Goal: Information Seeking & Learning: Learn about a topic

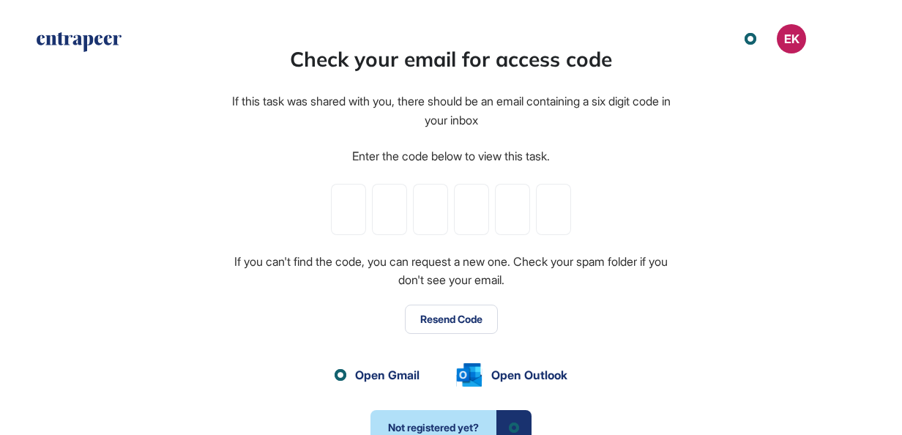
scroll to position [1, 1]
paste input "*"
type input "*"
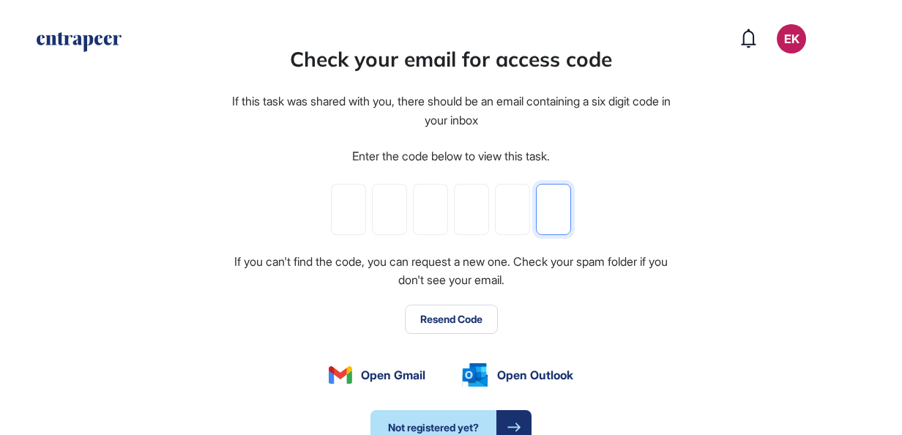
type input "*"
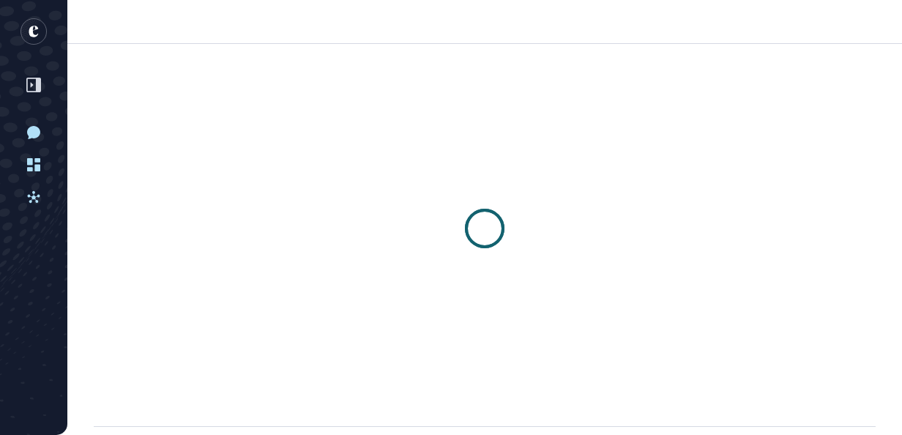
scroll to position [1, 1]
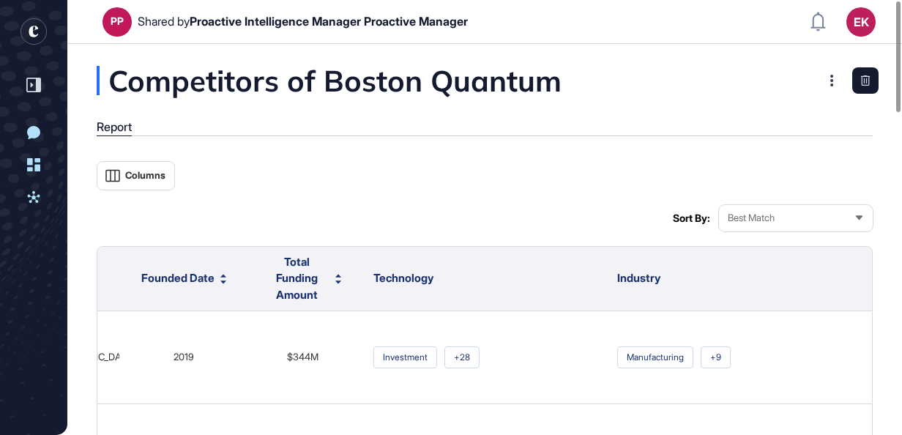
click at [752, 225] on div "Best Match" at bounding box center [796, 217] width 154 height 29
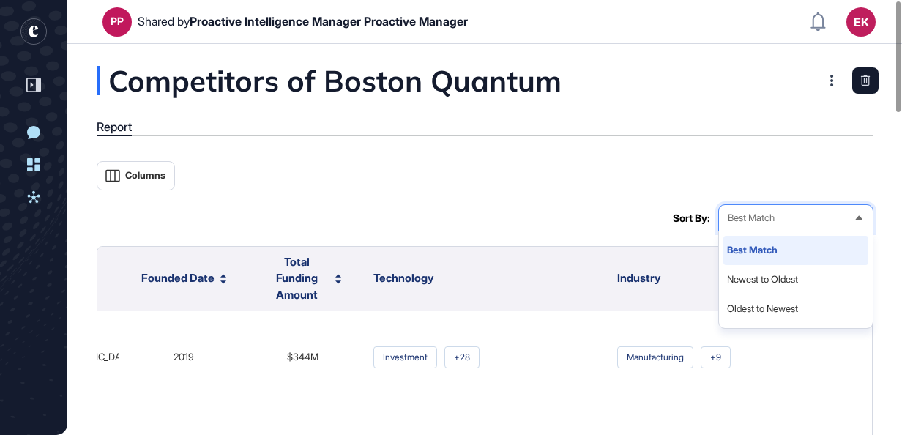
click at [732, 265] on li "Best Match" at bounding box center [795, 279] width 145 height 29
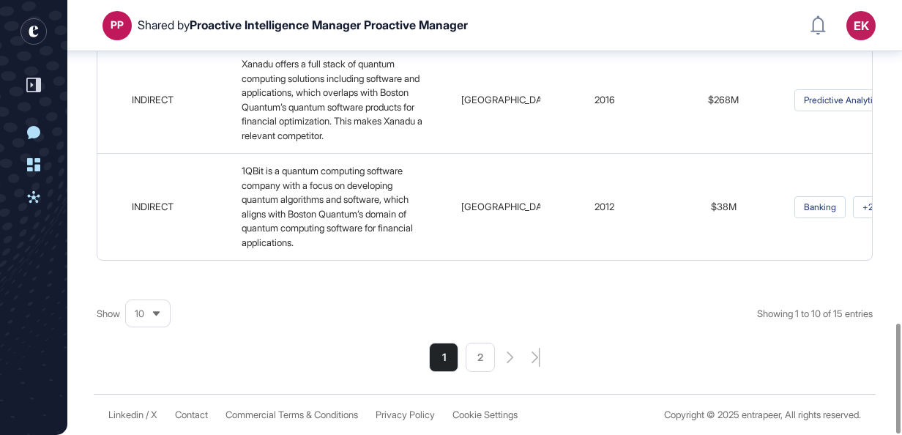
scroll to position [1274, 0]
click at [485, 350] on li "2" at bounding box center [480, 357] width 29 height 29
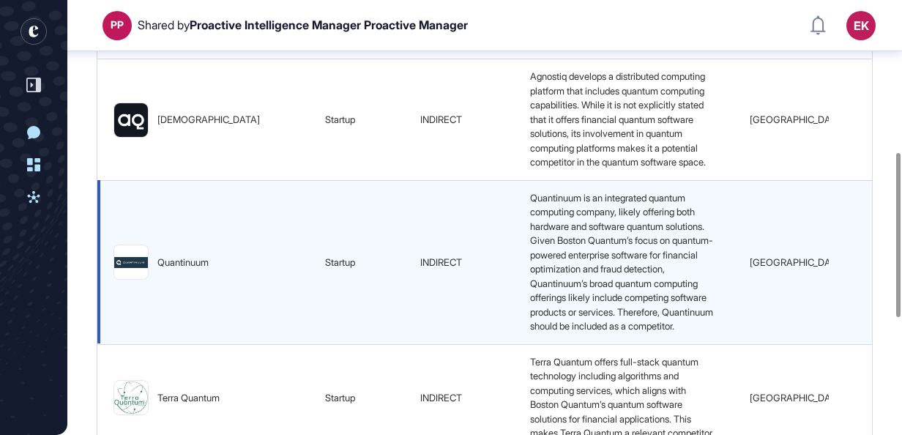
scroll to position [193, 0]
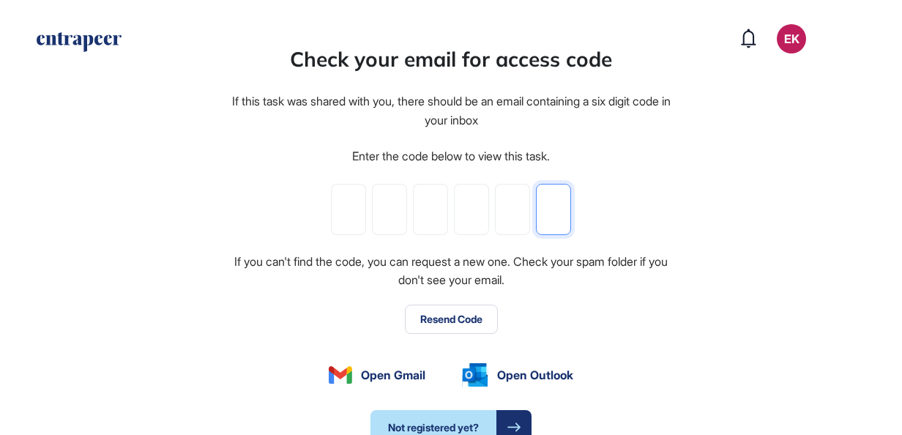
paste input "*"
type input "*"
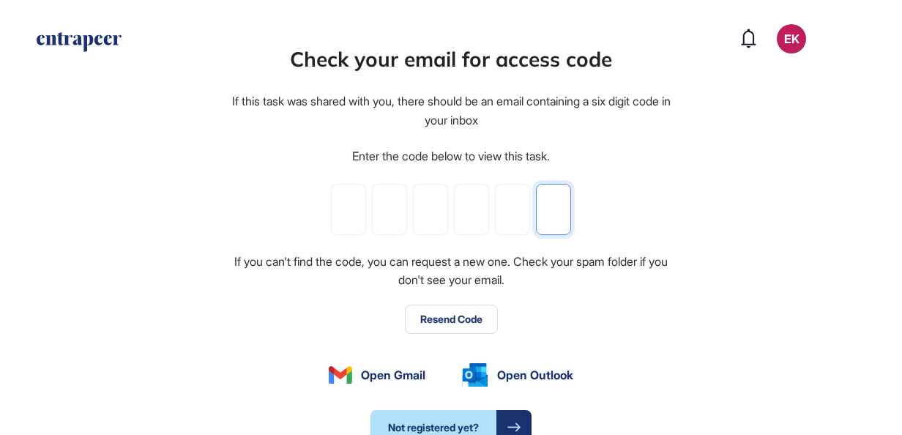
type input "*"
paste input "*"
type input "*"
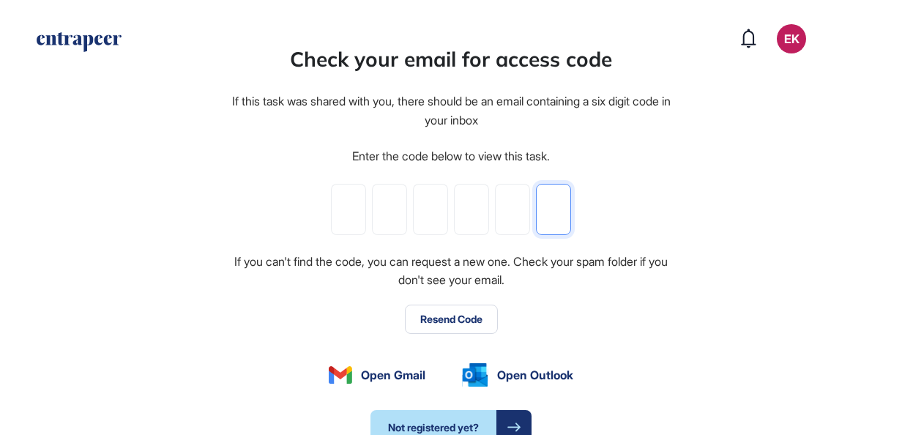
type input "*"
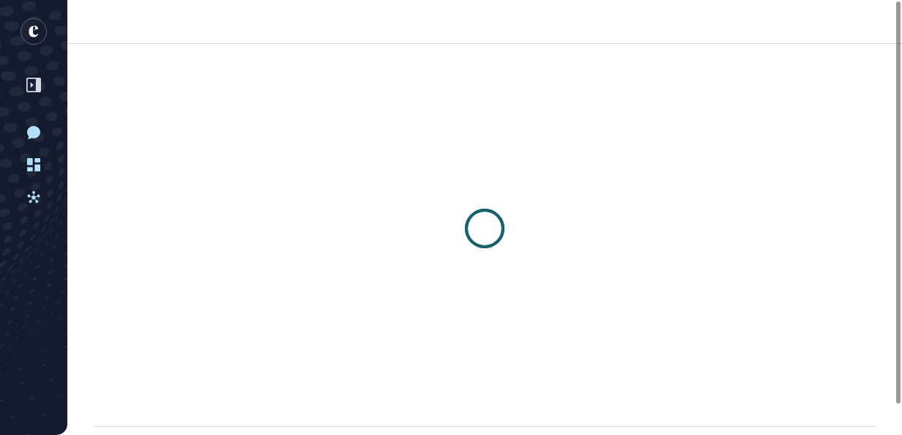
scroll to position [1, 1]
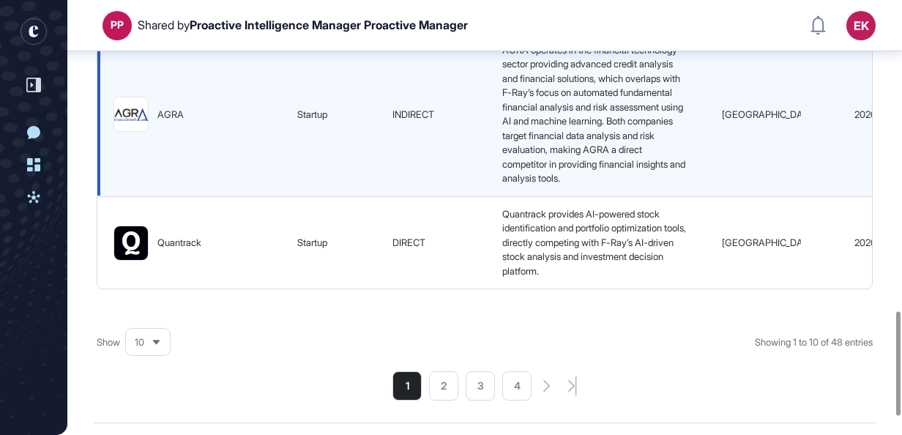
scroll to position [1373, 0]
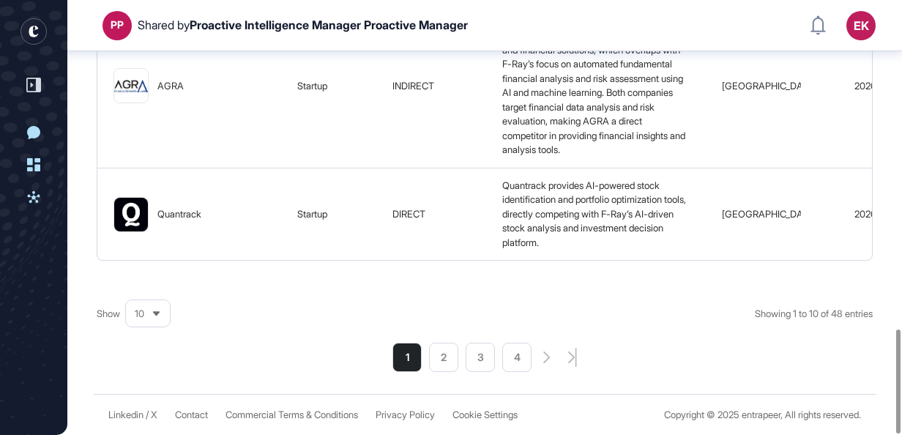
click at [444, 362] on li "2" at bounding box center [443, 357] width 29 height 29
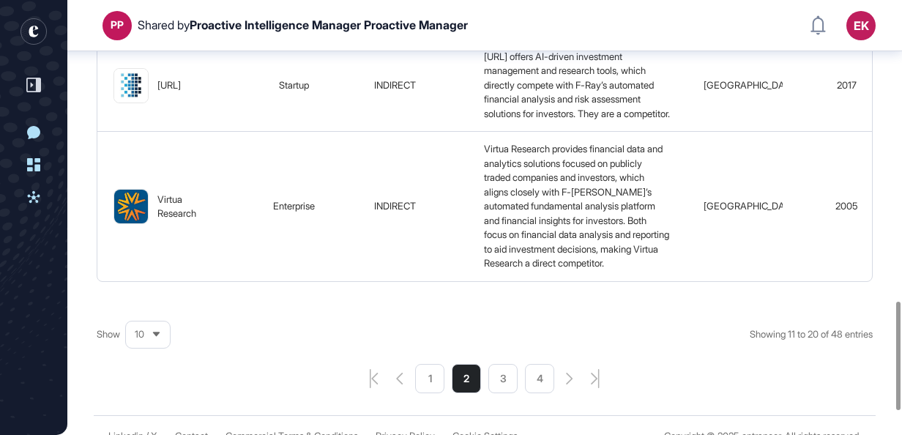
scroll to position [1207, 0]
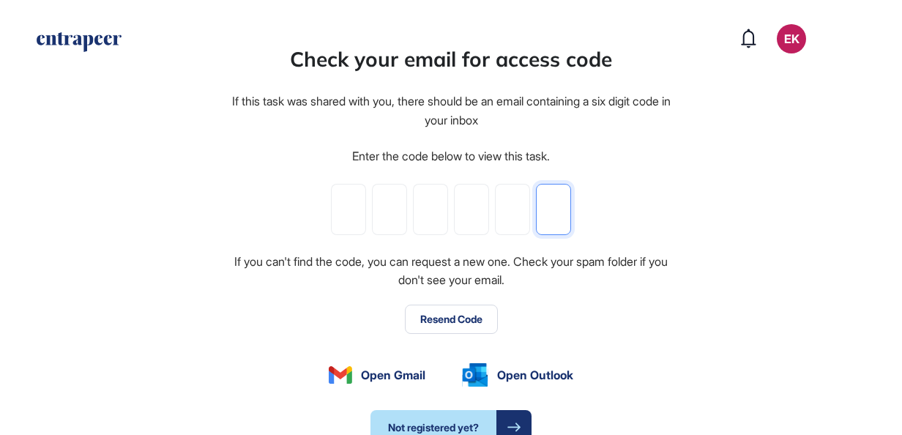
paste input "*"
type input "*"
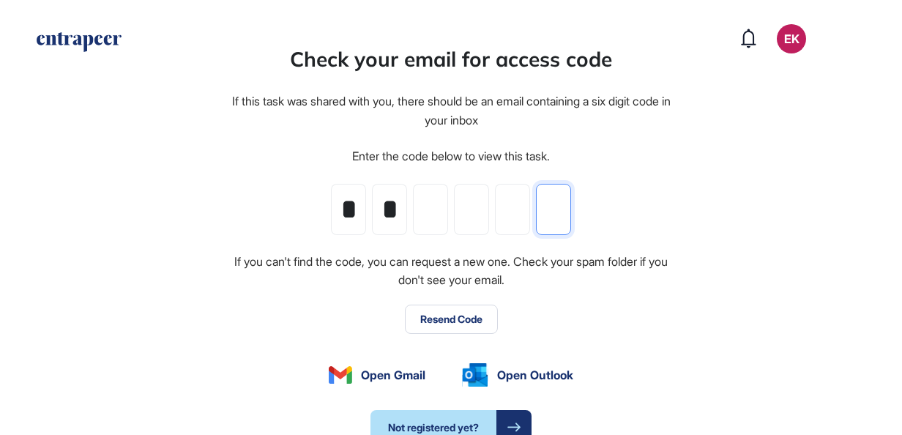
type input "*"
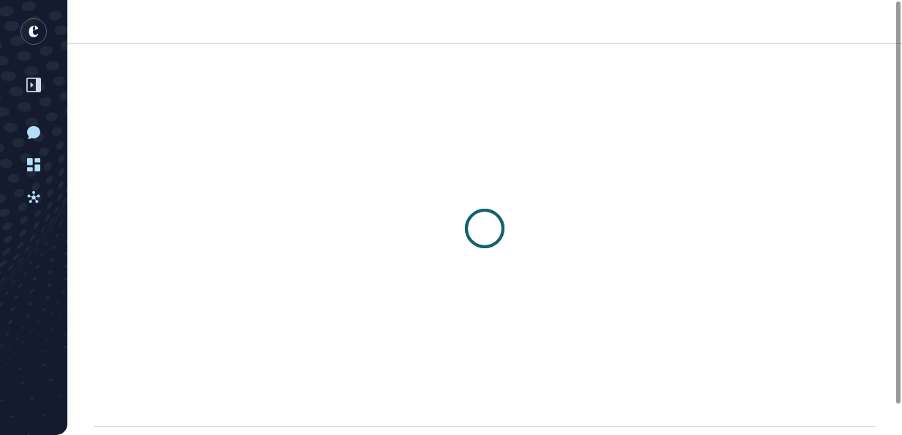
scroll to position [1, 1]
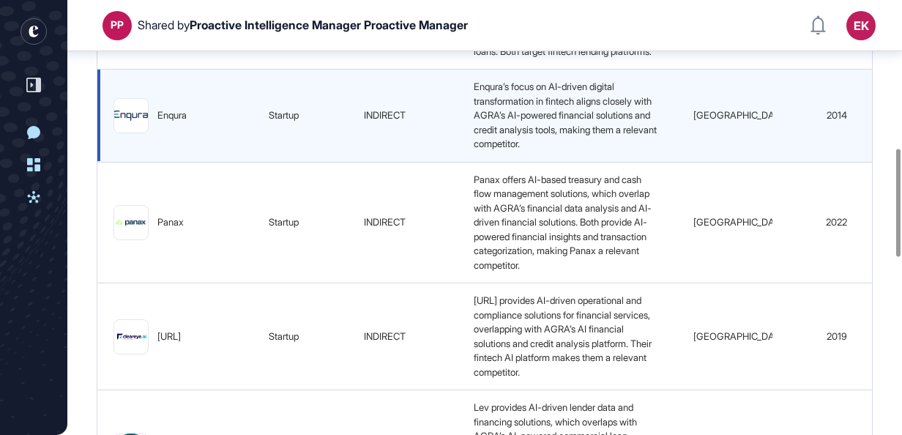
scroll to position [597, 0]
click at [498, 136] on div "Enqura’s focus on AI-driven digital transformation in fintech aligns closely wi…" at bounding box center [567, 117] width 199 height 72
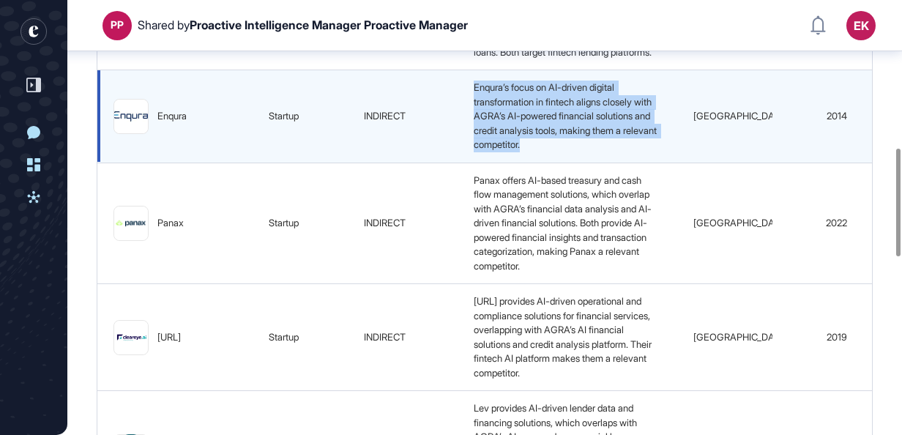
drag, startPoint x: 498, startPoint y: 136, endPoint x: 550, endPoint y: 171, distance: 62.3
click at [550, 150] on span "Enqura’s focus on AI-driven digital transformation in fintech aligns closely wi…" at bounding box center [566, 115] width 185 height 69
click at [621, 150] on span "Enqura’s focus on AI-driven digital transformation in fintech aligns closely wi…" at bounding box center [566, 115] width 185 height 69
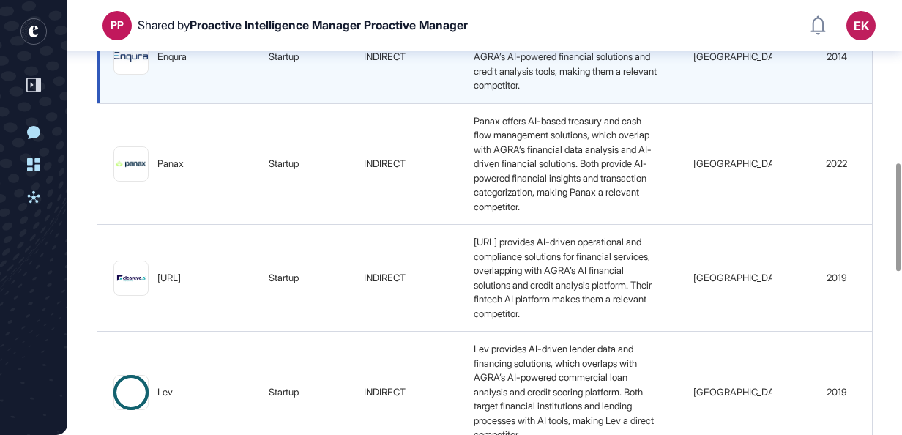
scroll to position [658, 0]
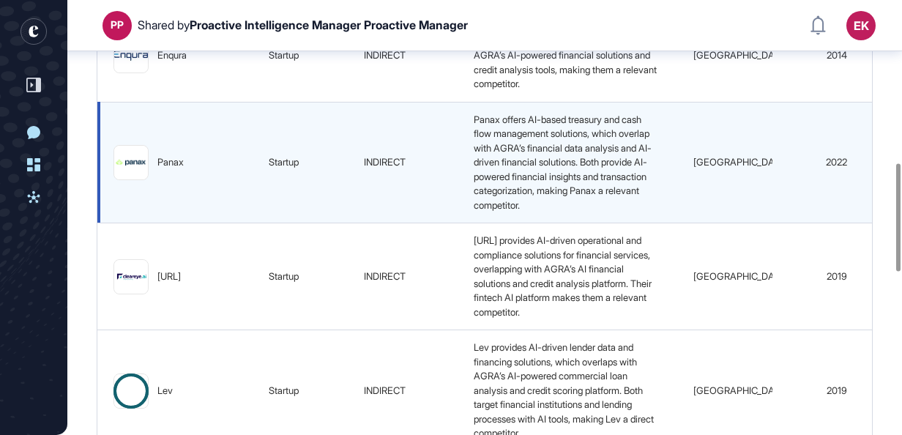
click at [560, 173] on span "Panax offers AI-based treasury and cash flow management solutions, which overla…" at bounding box center [563, 161] width 178 height 97
drag, startPoint x: 560, startPoint y: 173, endPoint x: 545, endPoint y: 184, distance: 18.9
click at [545, 184] on span "Panax offers AI-based treasury and cash flow management solutions, which overla…" at bounding box center [563, 161] width 178 height 97
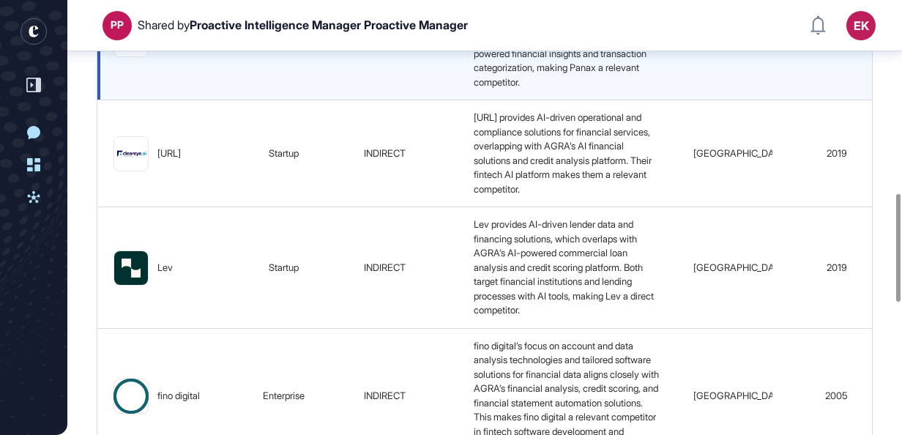
scroll to position [782, 0]
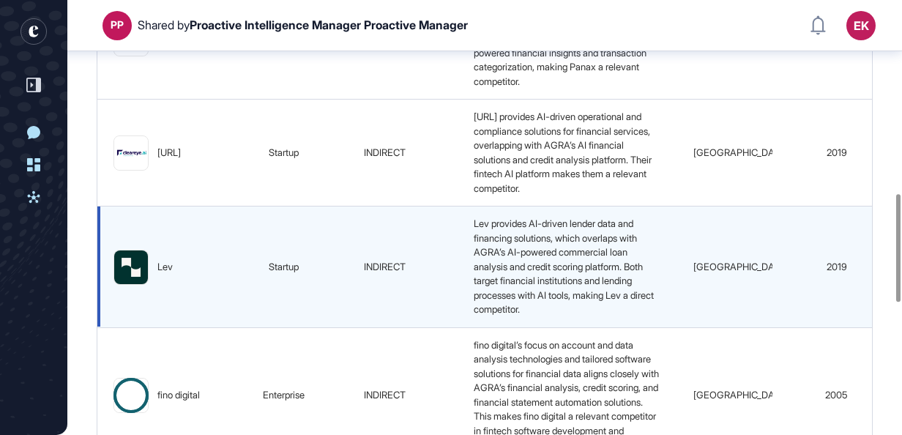
click at [524, 290] on span "Lev provides AI-driven lender data and financing solutions, which overlaps with…" at bounding box center [565, 265] width 182 height 97
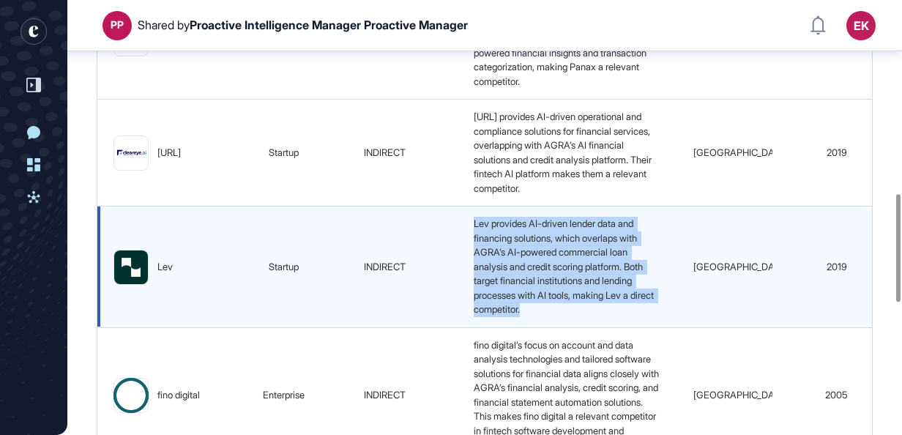
drag, startPoint x: 524, startPoint y: 290, endPoint x: 499, endPoint y: 323, distance: 41.3
click at [499, 315] on span "Lev provides AI-driven lender data and financing solutions, which overlaps with…" at bounding box center [565, 265] width 182 height 97
click at [489, 312] on span "Lev provides AI-driven lender data and financing solutions, which overlaps with…" at bounding box center [565, 265] width 182 height 97
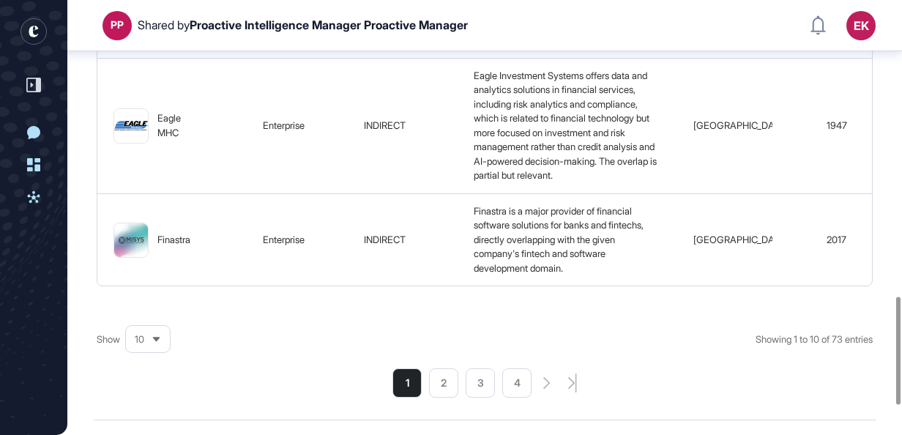
scroll to position [1199, 0]
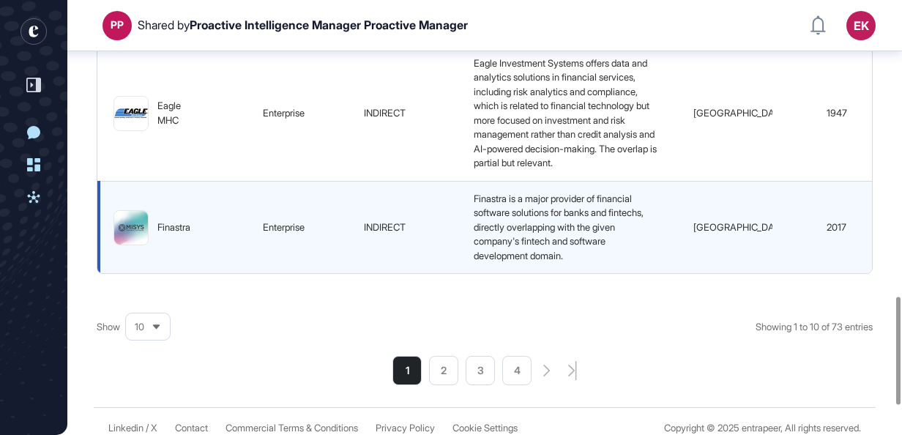
click at [133, 244] on img at bounding box center [131, 228] width 34 height 34
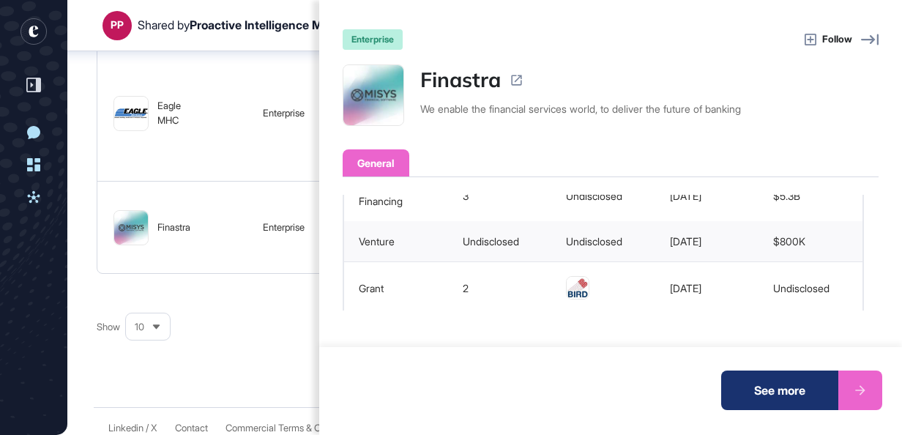
scroll to position [376, 0]
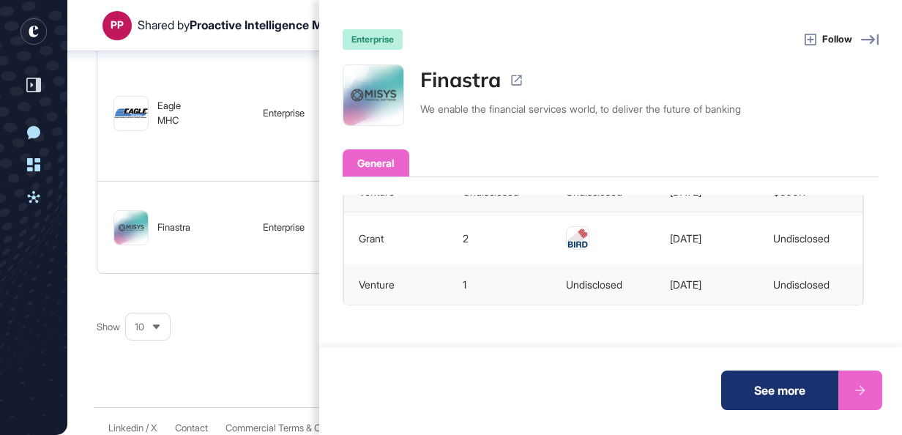
click at [250, 384] on div "enterprise Follow Finastra We enable the financial services world, to deliver t…" at bounding box center [451, 217] width 902 height 435
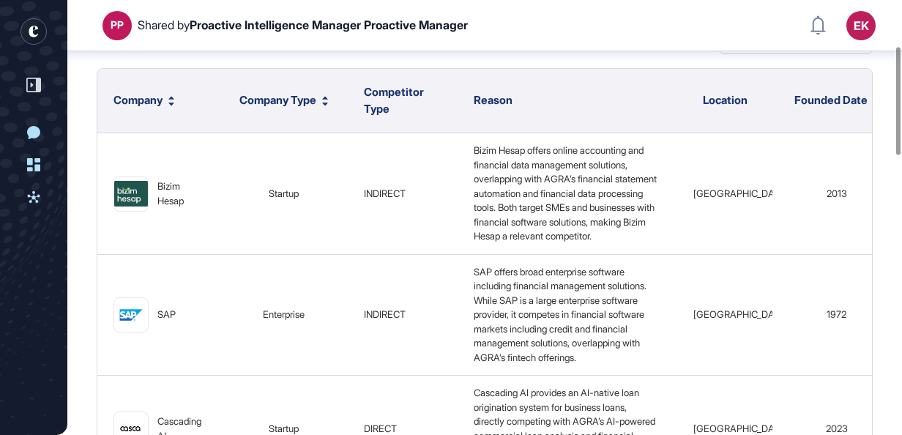
scroll to position [162, 0]
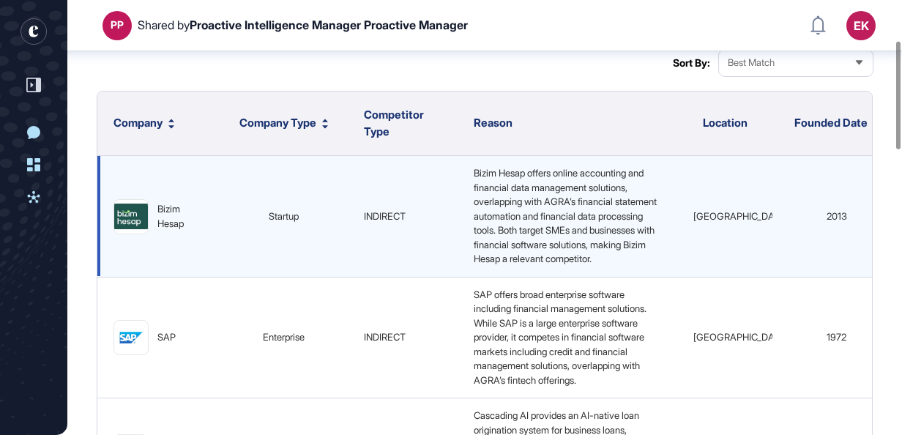
click at [130, 224] on img at bounding box center [131, 215] width 34 height 25
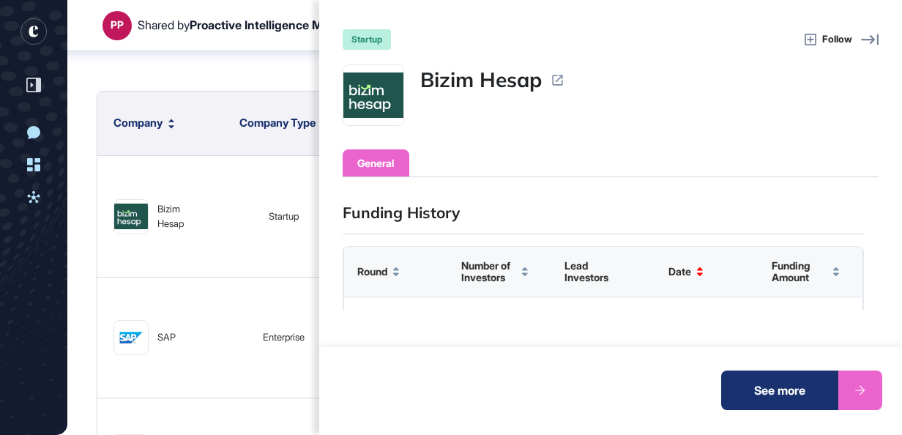
scroll to position [233, 0]
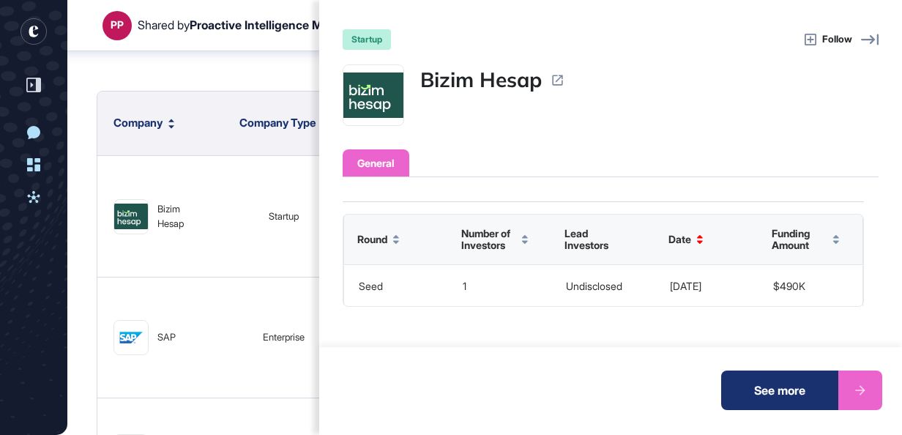
click at [815, 395] on div "See more" at bounding box center [779, 390] width 117 height 40
click at [151, 94] on div "startup Follow Bizim Hesap General Operating Status active Headquarters Turkey …" at bounding box center [451, 217] width 902 height 435
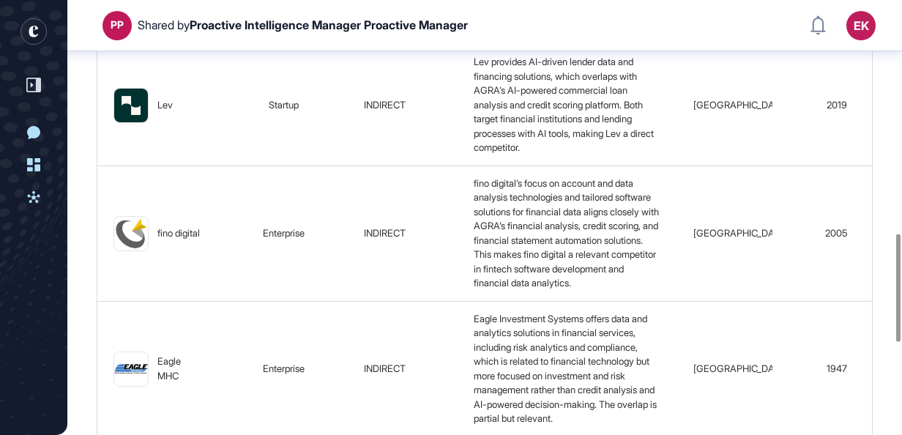
scroll to position [944, 0]
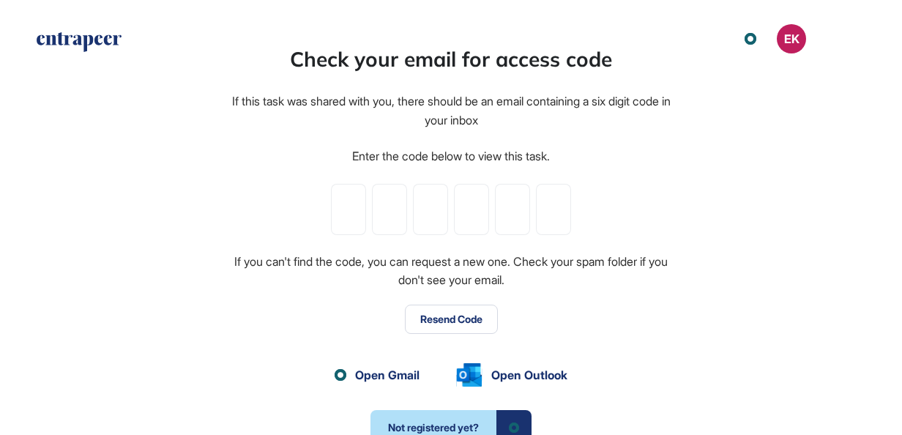
scroll to position [1, 1]
paste input "*"
type input "*"
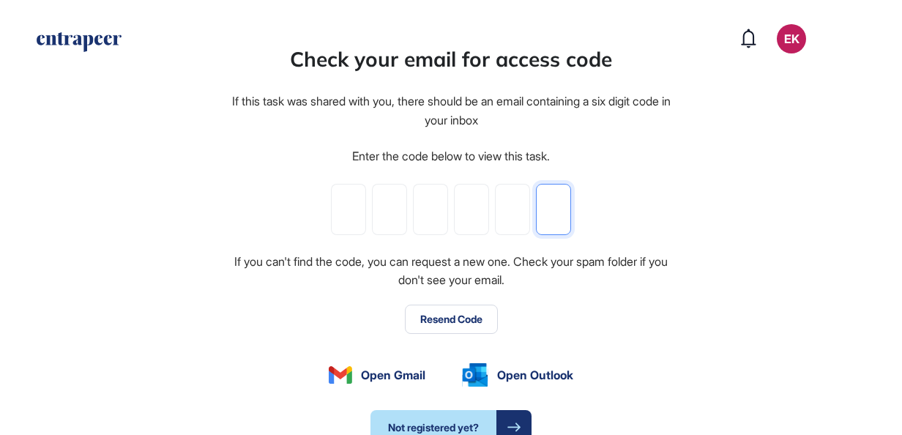
type input "*"
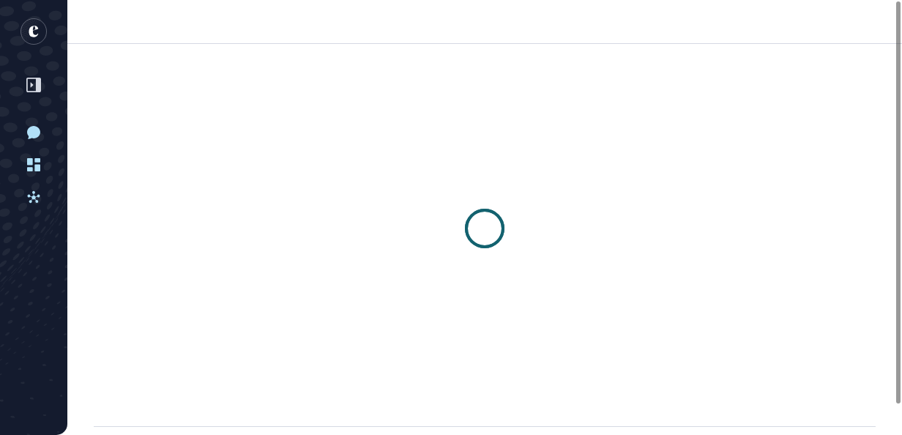
scroll to position [1, 1]
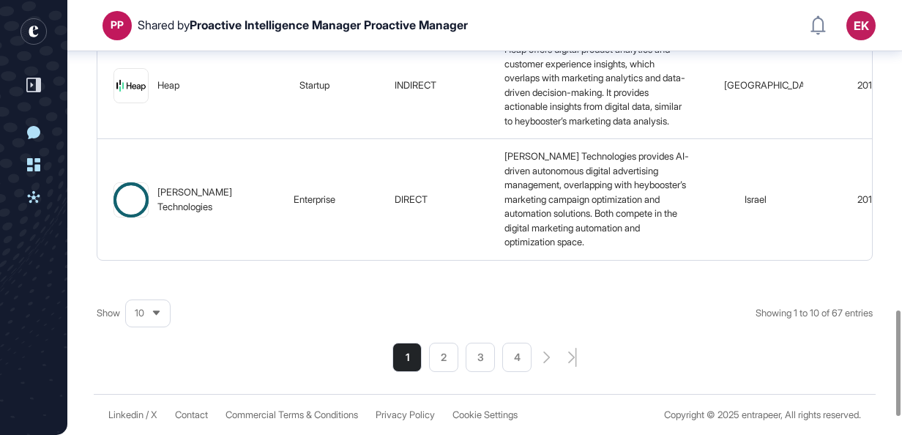
scroll to position [1272, 0]
click at [422, 372] on ul "1 2 3 4" at bounding box center [461, 357] width 139 height 29
click at [429, 372] on li "2" at bounding box center [443, 357] width 29 height 29
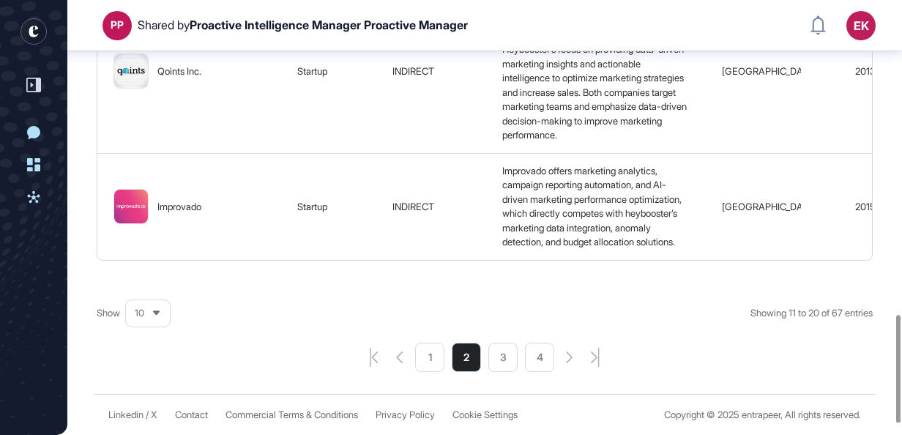
click at [517, 372] on li "3" at bounding box center [502, 357] width 29 height 29
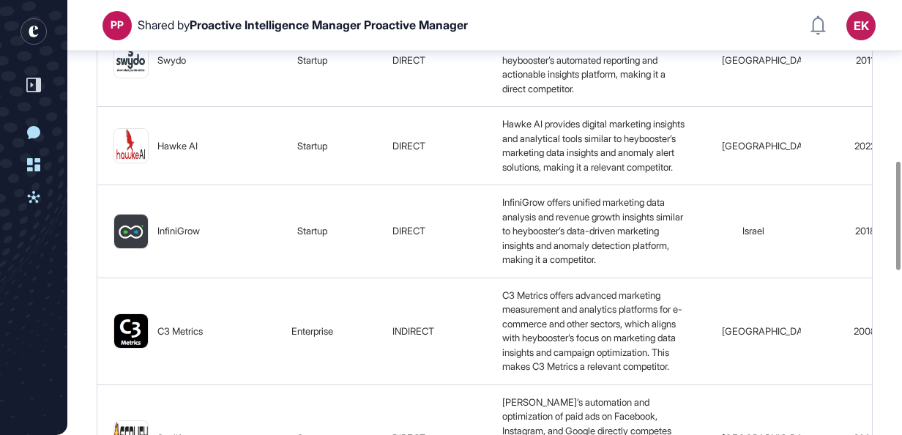
scroll to position [455, 0]
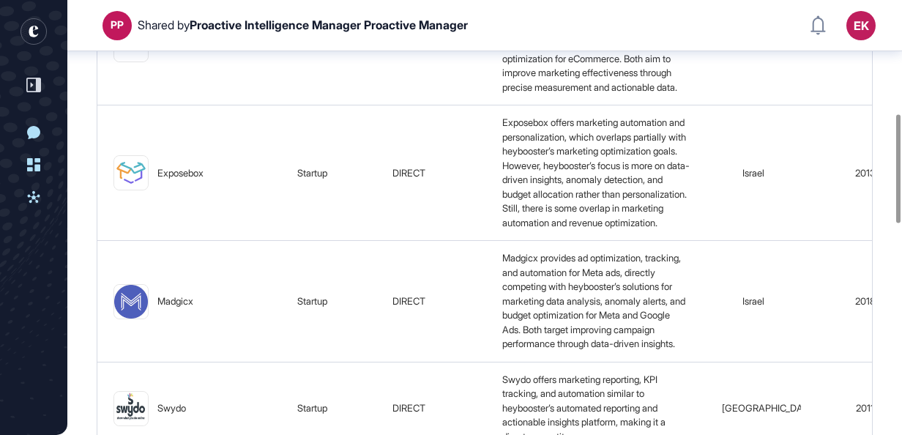
click at [889, 142] on div "Competitors of heybooster Report Columns Sort By: Best Match Company Company Ty…" at bounding box center [484, 345] width 834 height 1454
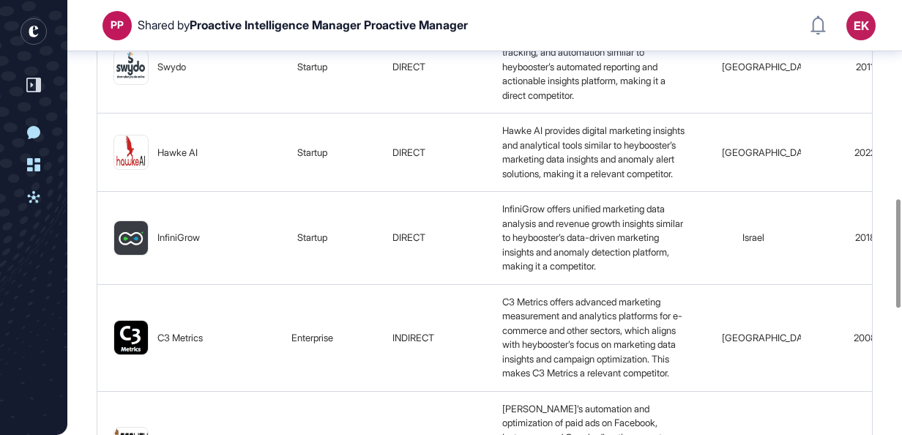
scroll to position [797, 0]
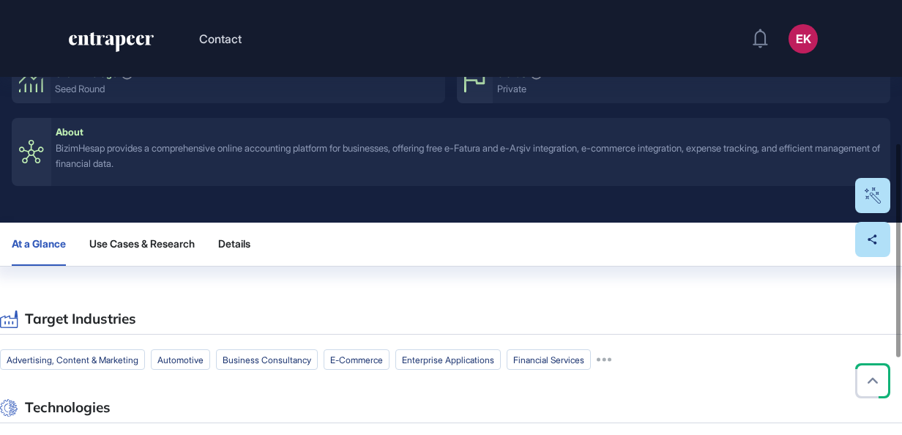
scroll to position [291, 0]
click at [193, 239] on span "Use Cases & Research" at bounding box center [141, 244] width 105 height 12
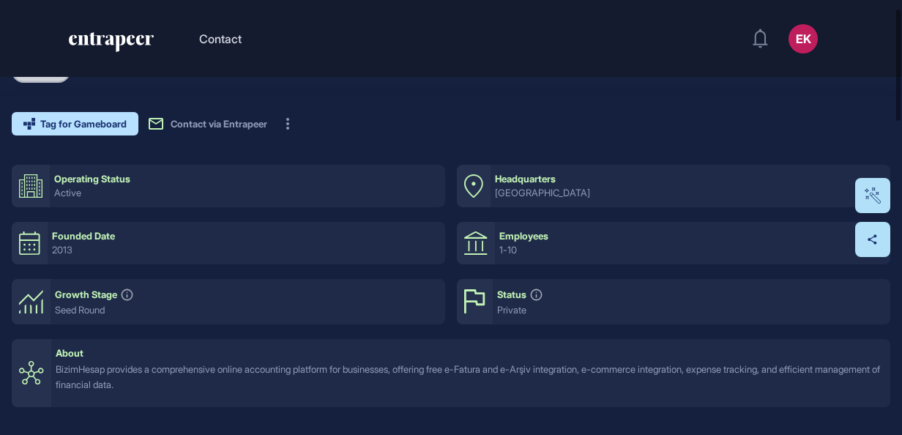
scroll to position [0, 0]
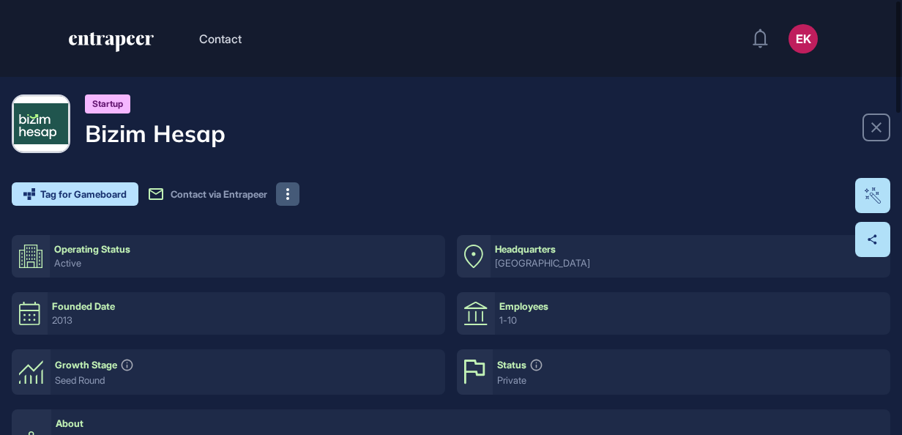
click at [299, 195] on button at bounding box center [287, 193] width 23 height 23
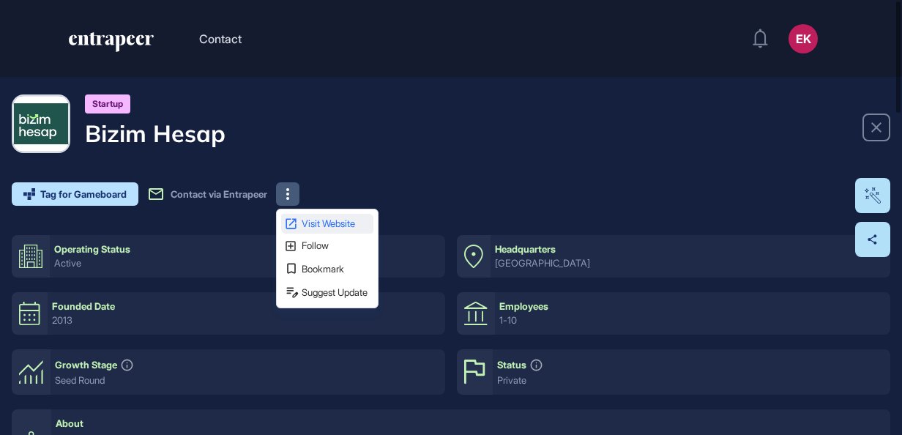
click at [317, 220] on span "Visit Website" at bounding box center [336, 224] width 69 height 10
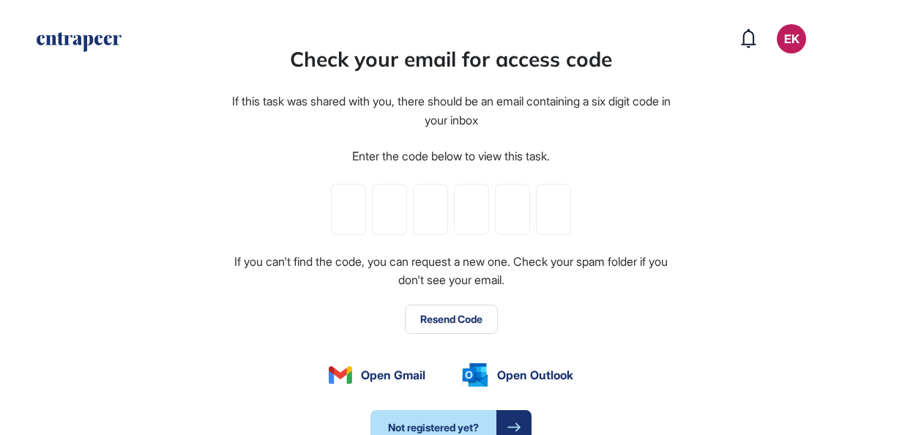
scroll to position [1, 1]
paste input "*"
type input "*"
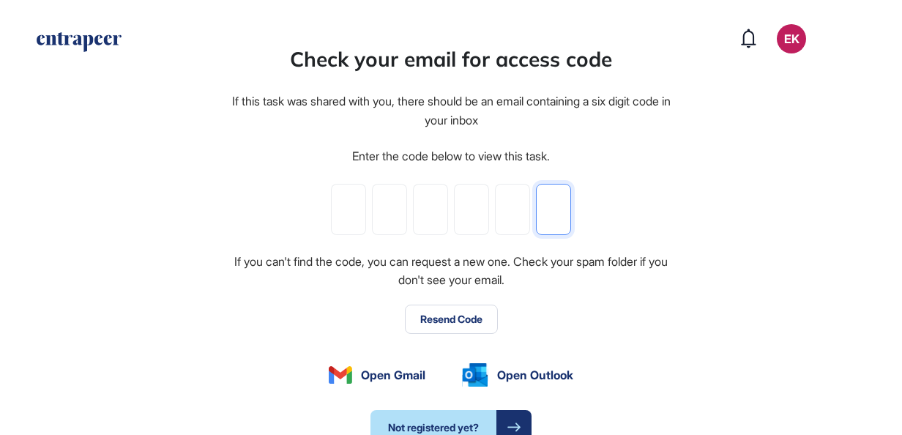
type input "*"
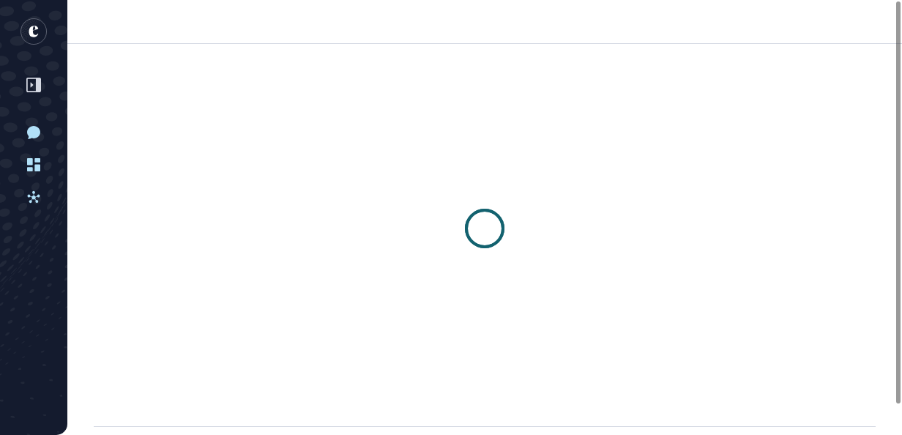
scroll to position [1, 1]
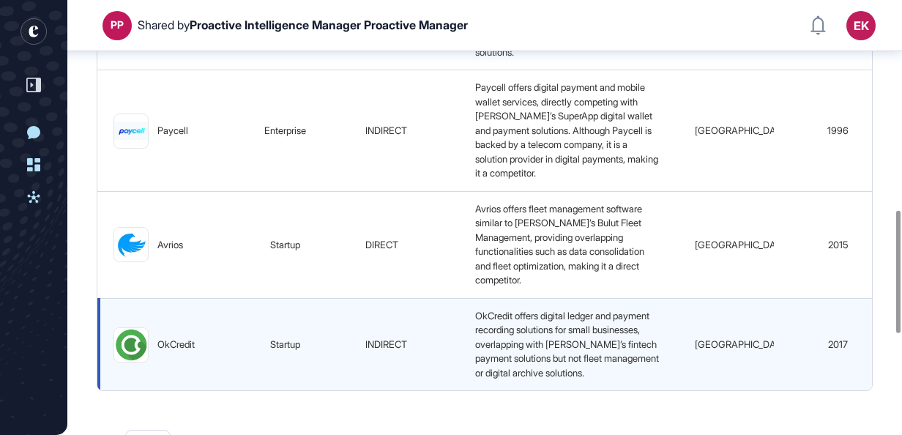
scroll to position [1102, 0]
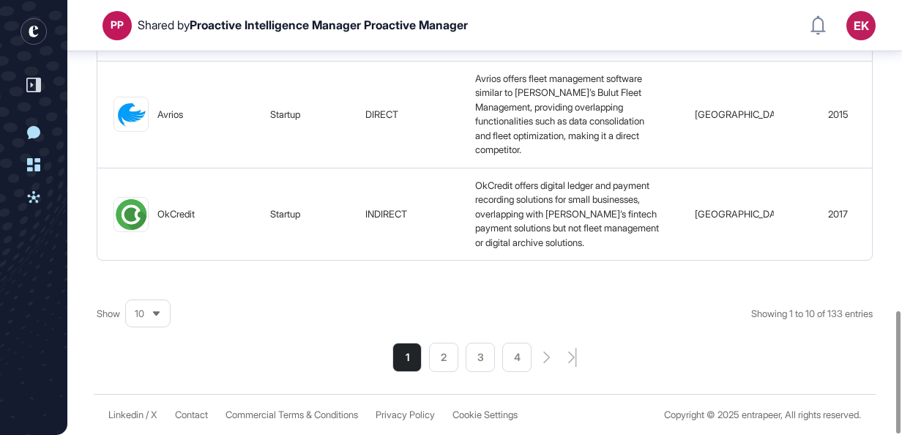
click at [511, 367] on li "4" at bounding box center [516, 357] width 29 height 29
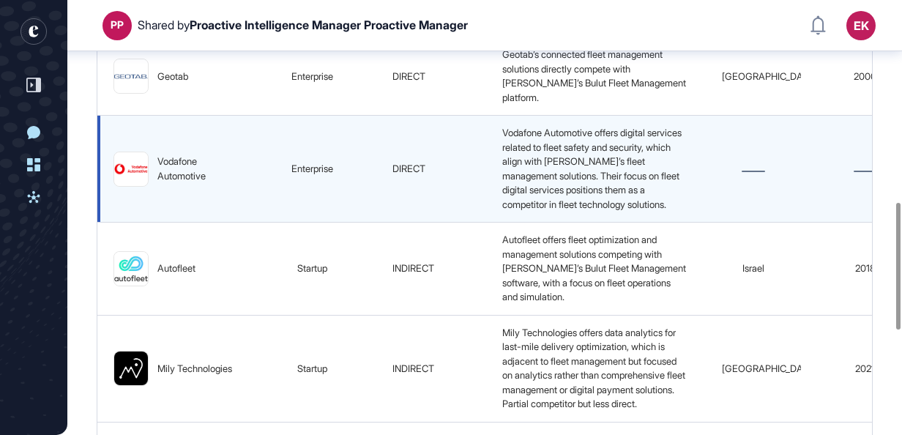
scroll to position [711, 0]
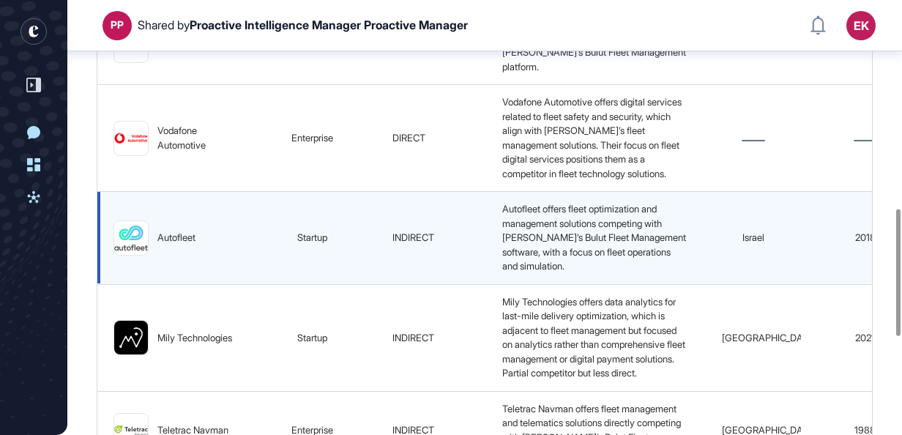
click at [502, 233] on span "Autofleet offers fleet optimization and management solutions competing with Mac…" at bounding box center [595, 237] width 186 height 69
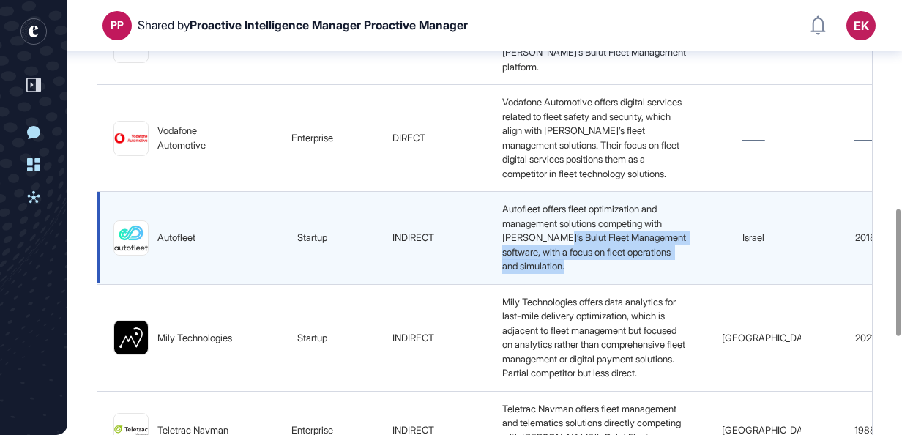
drag, startPoint x: 501, startPoint y: 233, endPoint x: 549, endPoint y: 258, distance: 54.3
click at [549, 258] on span "Autofleet offers fleet optimization and management solutions competing with Mac…" at bounding box center [595, 237] width 186 height 69
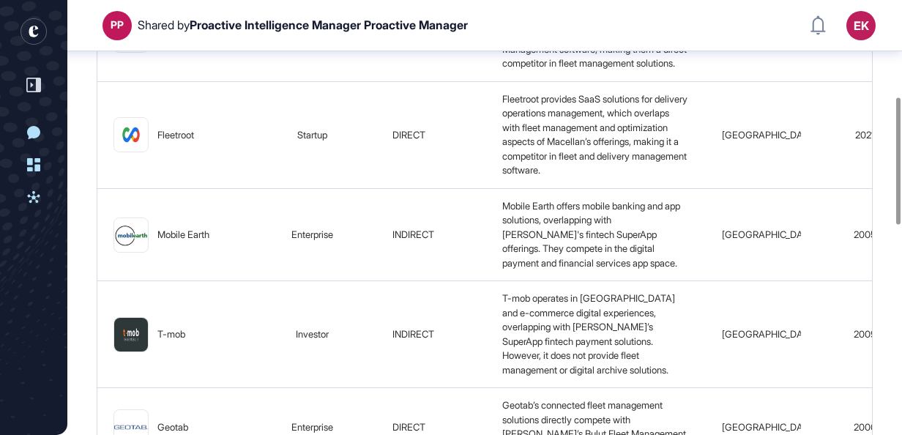
scroll to position [182, 0]
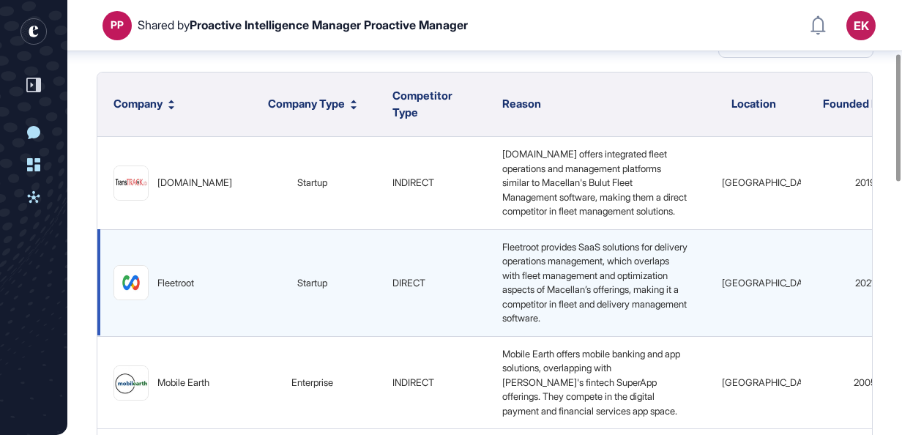
click at [534, 261] on span "Fleetroot provides SaaS solutions for delivery operations management, which ove…" at bounding box center [595, 282] width 187 height 83
drag, startPoint x: 534, startPoint y: 261, endPoint x: 553, endPoint y: 264, distance: 20.0
click at [553, 264] on span "Fleetroot provides SaaS solutions for delivery operations management, which ove…" at bounding box center [595, 282] width 187 height 83
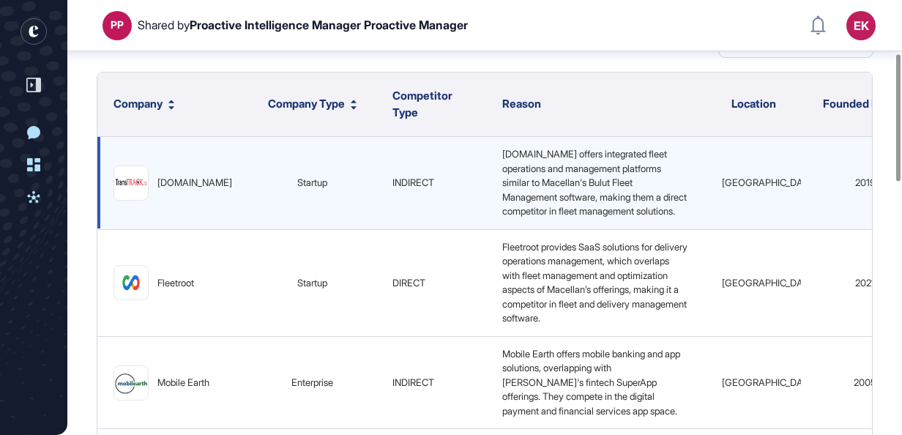
click at [528, 212] on span "TransTRACK.ID offers integrated fleet operations and management platforms simil…" at bounding box center [595, 182] width 187 height 69
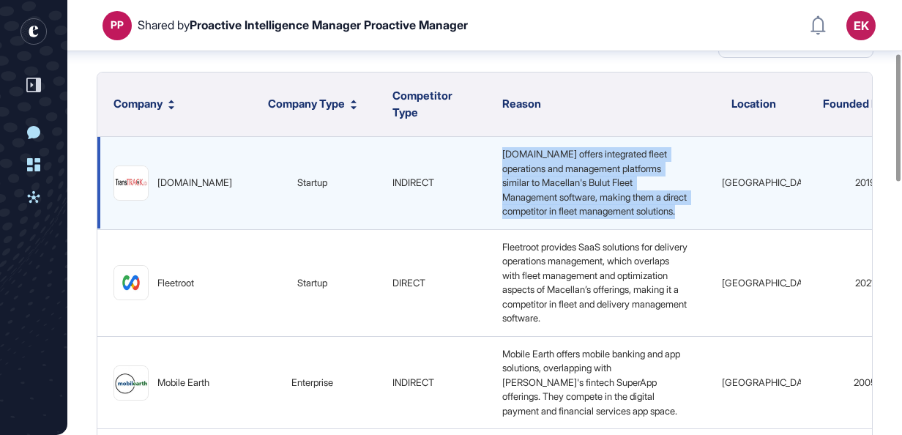
drag, startPoint x: 528, startPoint y: 212, endPoint x: 548, endPoint y: 215, distance: 19.3
click at [548, 215] on span "TransTRACK.ID offers integrated fleet operations and management platforms simil…" at bounding box center [595, 182] width 187 height 69
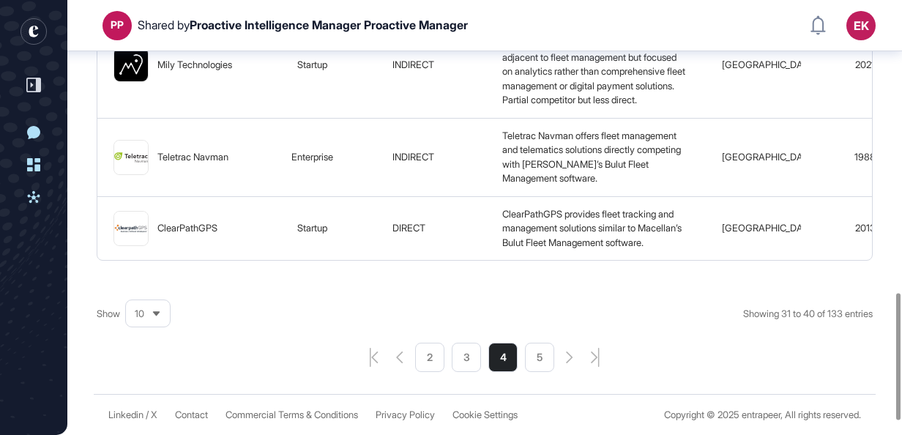
scroll to position [1045, 0]
click at [488, 354] on li "2" at bounding box center [502, 357] width 29 height 29
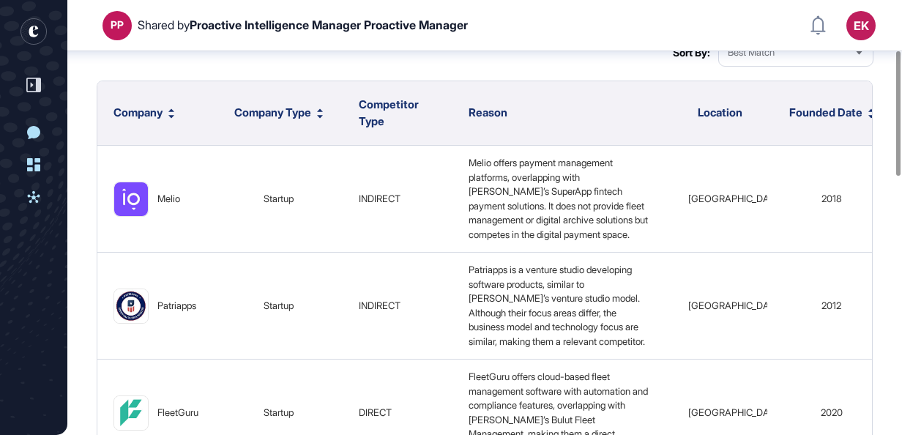
scroll to position [173, 0]
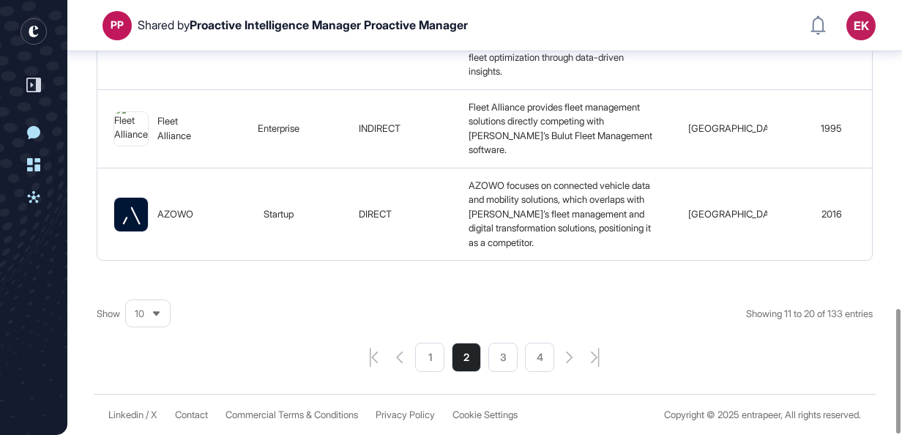
click at [488, 354] on li "1" at bounding box center [502, 357] width 29 height 29
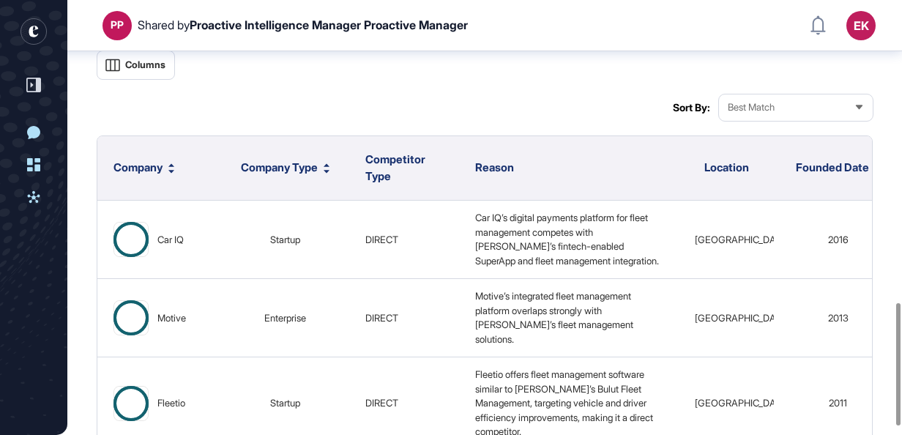
scroll to position [1073, 0]
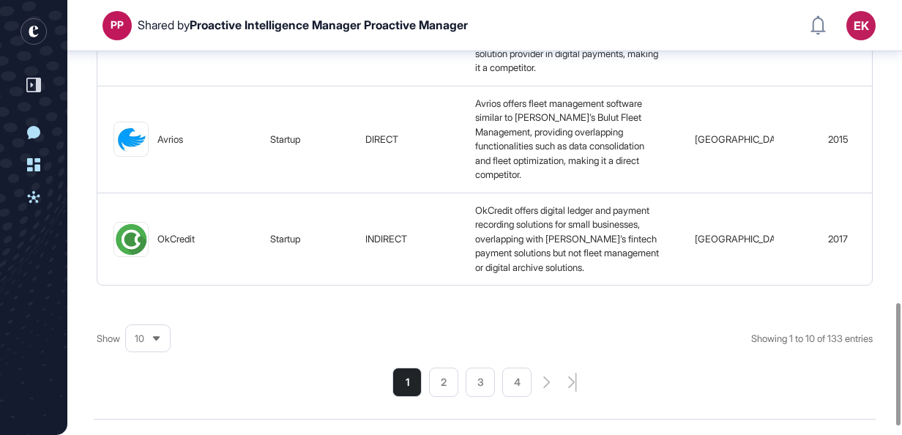
click at [519, 384] on li "4" at bounding box center [516, 381] width 29 height 29
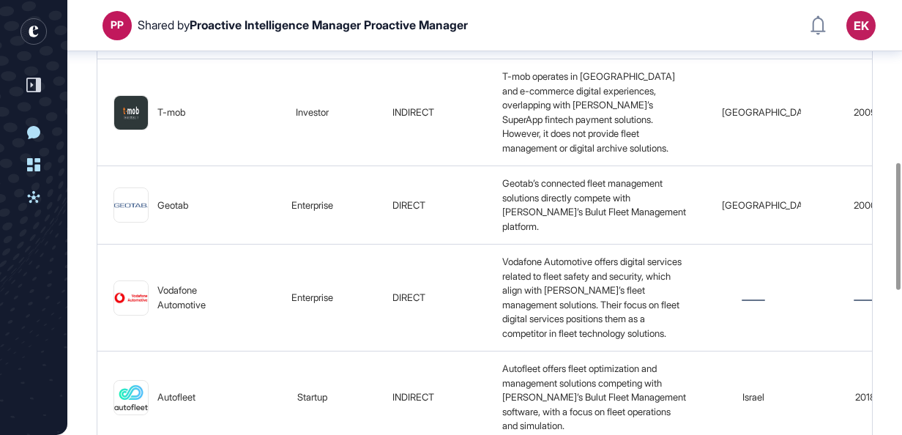
scroll to position [553, 0]
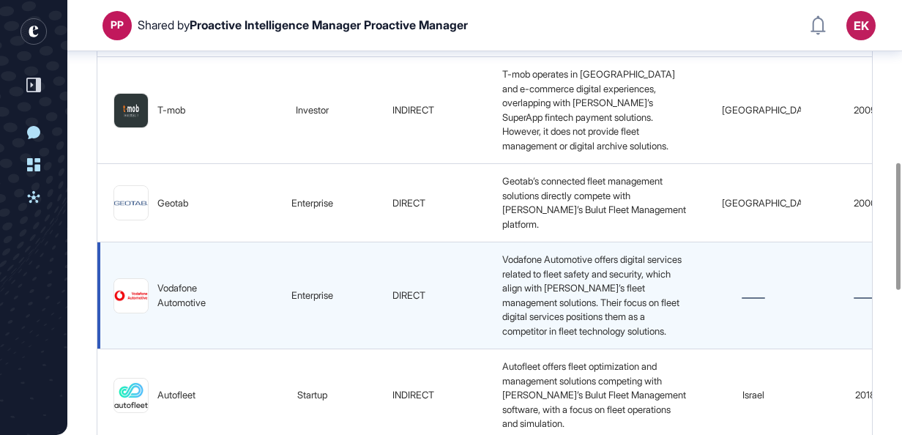
click at [526, 278] on div "Vodafone Automotive offers digital services related to fleet safety and securit…" at bounding box center [595, 296] width 199 height 86
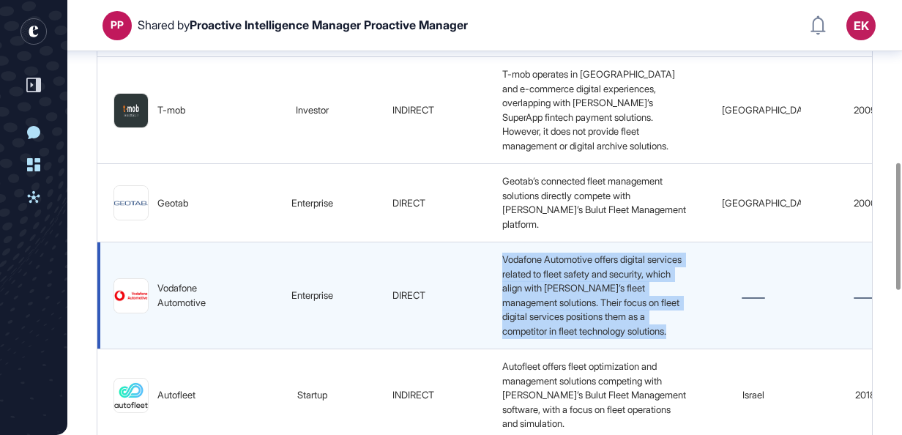
drag, startPoint x: 526, startPoint y: 278, endPoint x: 505, endPoint y: 291, distance: 24.4
click at [505, 291] on span "Vodafone Automotive offers digital services related to fleet safety and securit…" at bounding box center [593, 294] width 182 height 83
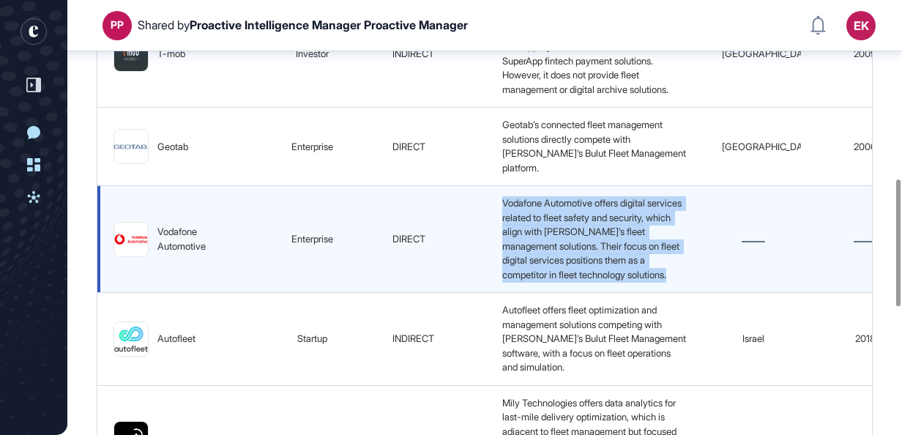
click at [534, 293] on td "Vodafone Automotive offers digital services related to fleet safety and securit…" at bounding box center [596, 239] width 220 height 107
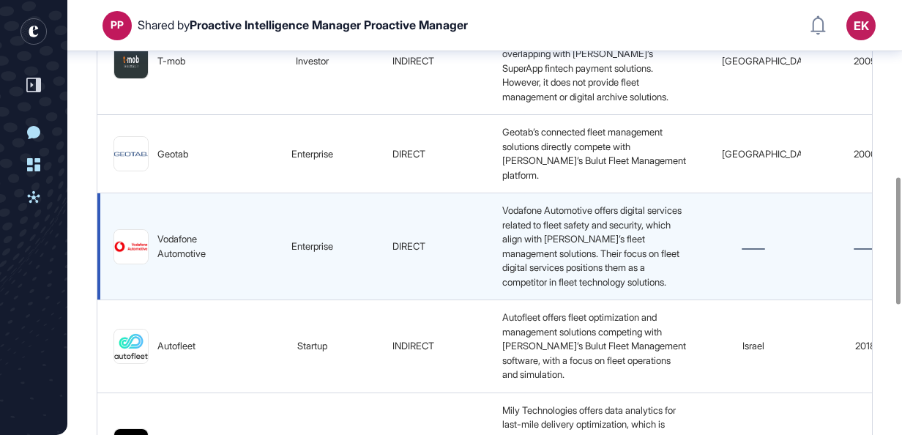
scroll to position [601, 0]
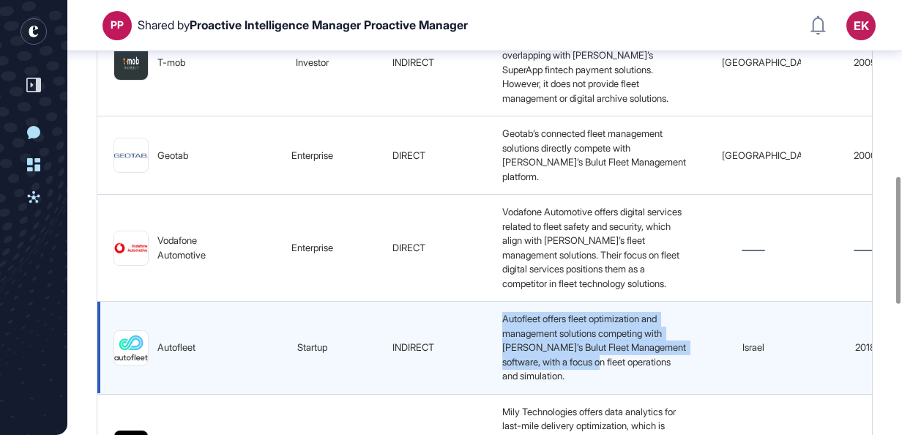
drag, startPoint x: 493, startPoint y: 338, endPoint x: 622, endPoint y: 392, distance: 139.7
click at [622, 384] on div "Autofleet offers fleet optimization and management solutions competing with Mac…" at bounding box center [595, 348] width 199 height 72
drag, startPoint x: 622, startPoint y: 392, endPoint x: 540, endPoint y: 387, distance: 82.1
click at [540, 381] on span "Autofleet offers fleet optimization and management solutions competing with Mac…" at bounding box center [595, 347] width 186 height 69
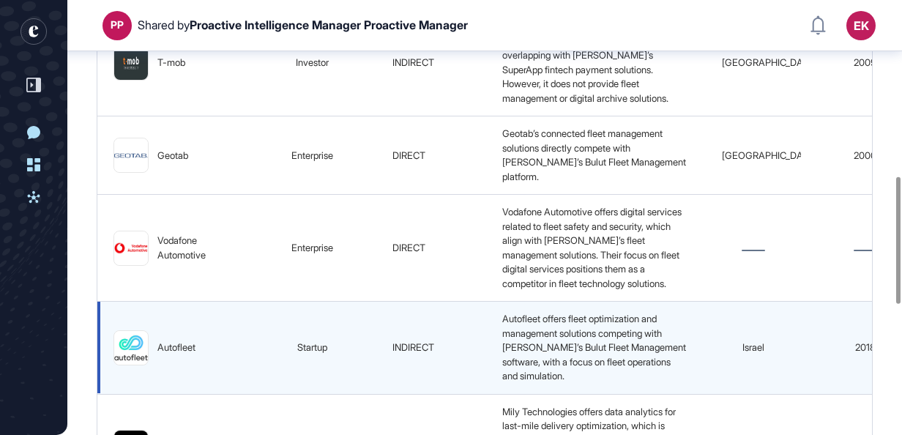
click at [662, 384] on div "Autofleet offers fleet optimization and management solutions competing with Mac…" at bounding box center [595, 348] width 199 height 72
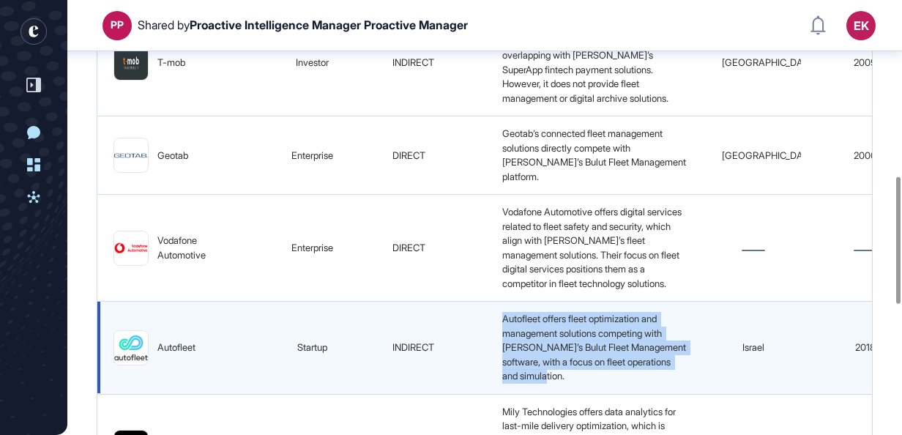
drag, startPoint x: 616, startPoint y: 400, endPoint x: 486, endPoint y: 340, distance: 143.4
click at [486, 340] on td "Autofleet offers fleet optimization and management solutions competing with Mac…" at bounding box center [596, 348] width 220 height 93
drag, startPoint x: 486, startPoint y: 340, endPoint x: 527, endPoint y: 342, distance: 41.0
click at [527, 342] on span "Autofleet offers fleet optimization and management solutions competing with Mac…" at bounding box center [595, 347] width 186 height 69
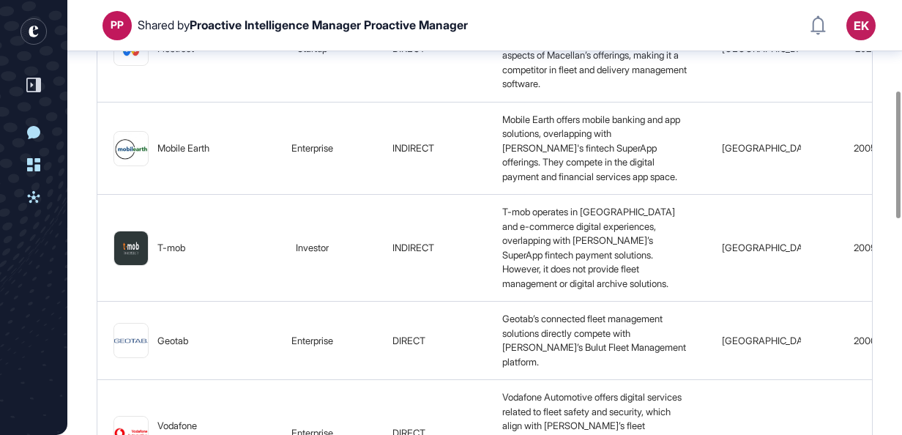
scroll to position [225, 0]
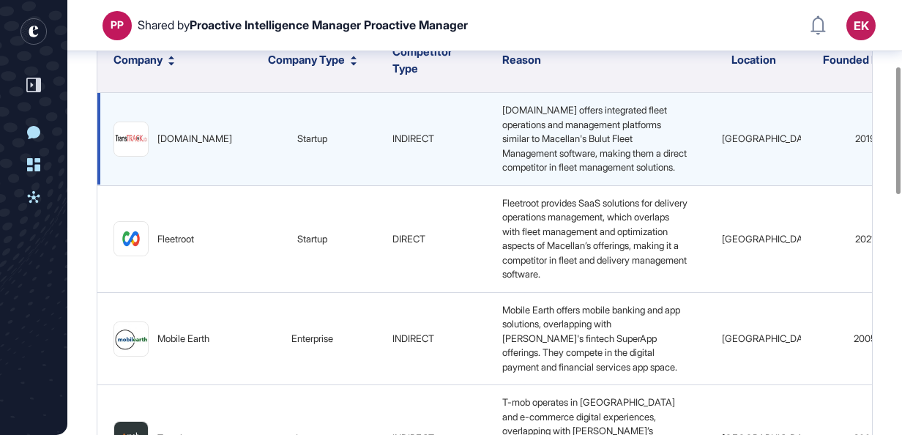
click at [516, 146] on span "TransTRACK.ID offers integrated fleet operations and management platforms simil…" at bounding box center [595, 138] width 187 height 69
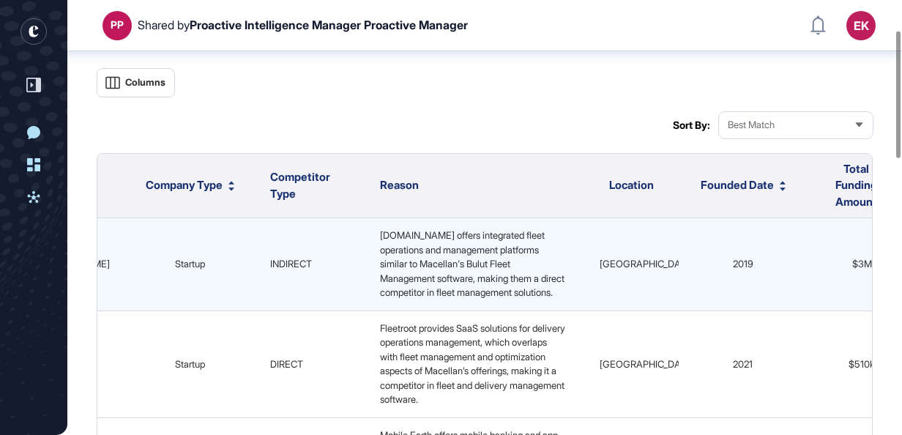
scroll to position [93, 0]
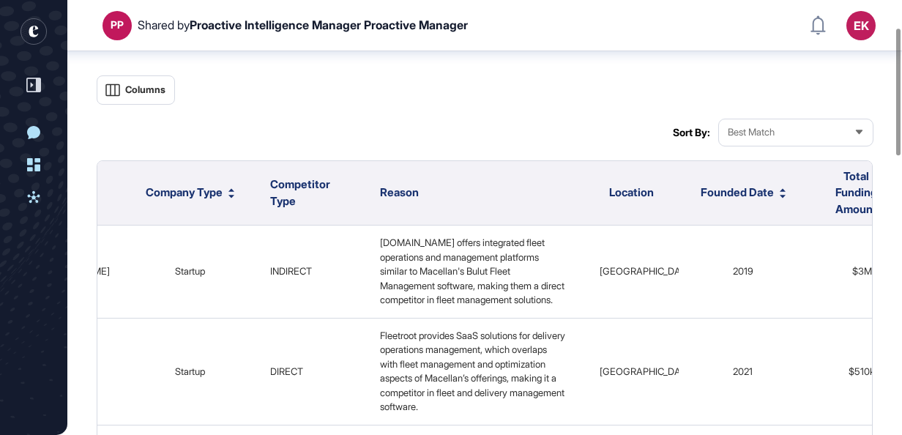
click at [614, 196] on span "Location" at bounding box center [631, 192] width 45 height 14
click at [772, 133] on span "Best Match" at bounding box center [751, 132] width 47 height 11
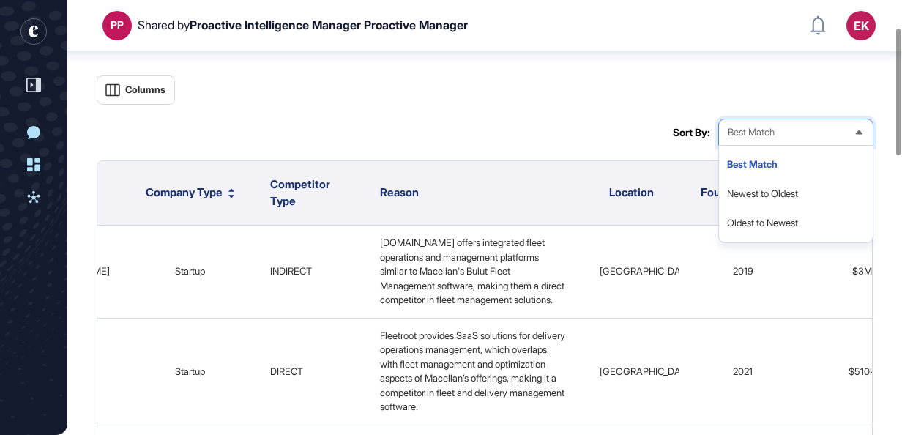
click at [679, 207] on th "Location" at bounding box center [743, 193] width 128 height 64
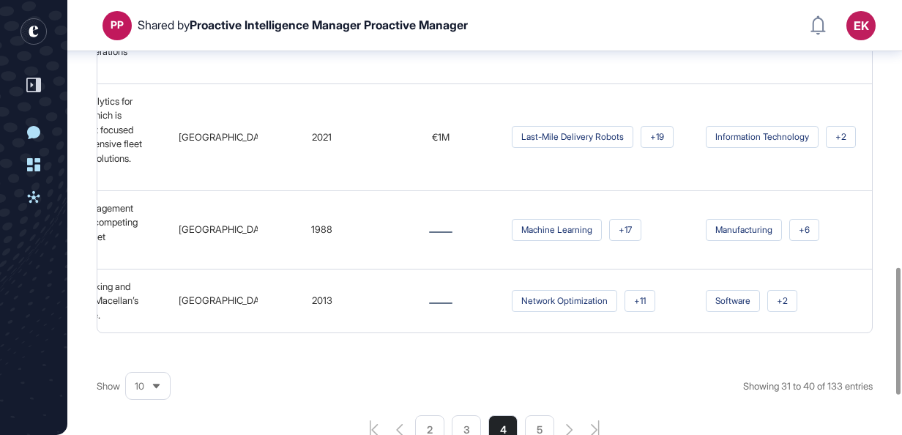
scroll to position [1045, 0]
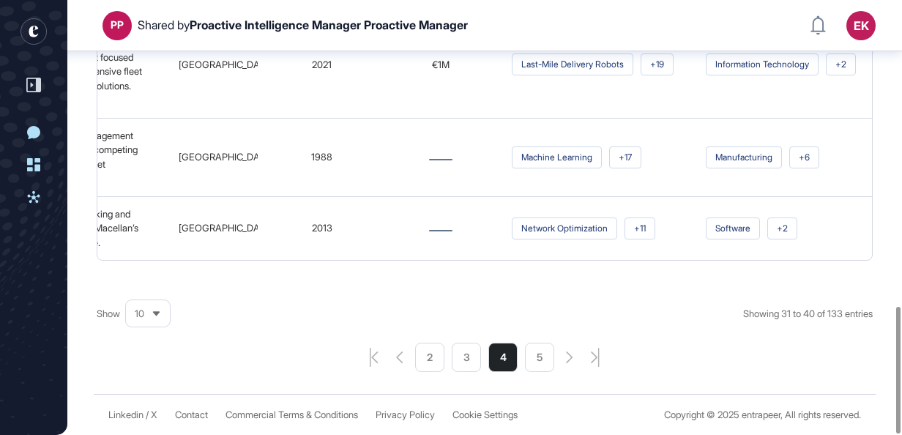
click at [540, 352] on li "5" at bounding box center [539, 357] width 29 height 29
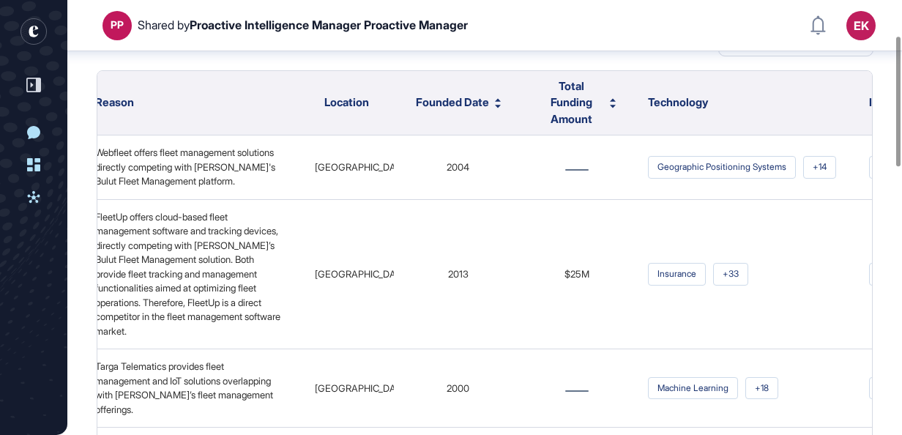
scroll to position [113, 0]
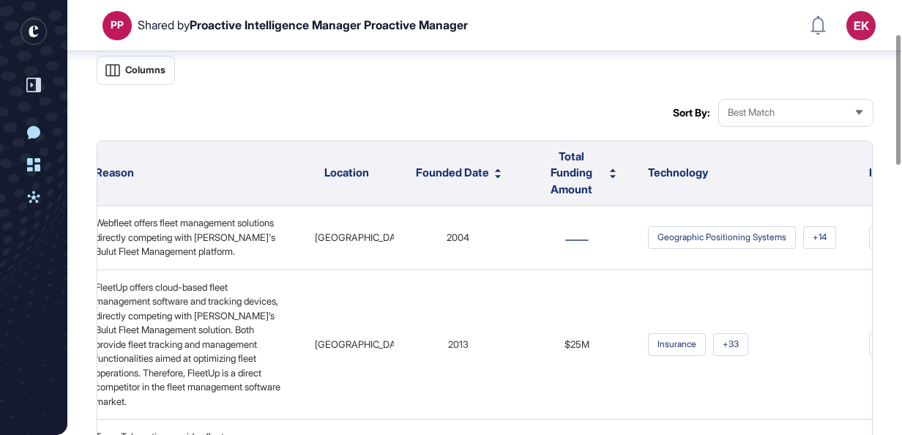
click at [769, 116] on span "Best Match" at bounding box center [751, 112] width 47 height 11
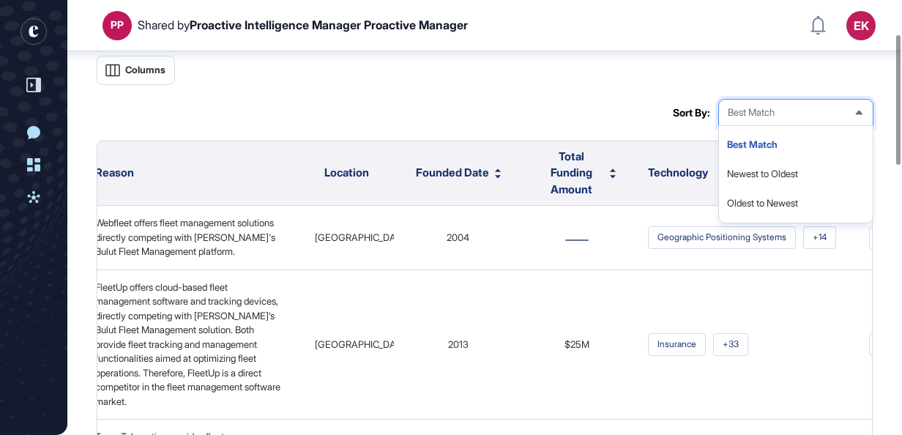
drag, startPoint x: 530, startPoint y: 107, endPoint x: 534, endPoint y: 114, distance: 8.2
click at [534, 114] on div "Columns Sort By: Best Match Best Match Newest to Oldest Oldest to Newest" at bounding box center [485, 91] width 776 height 70
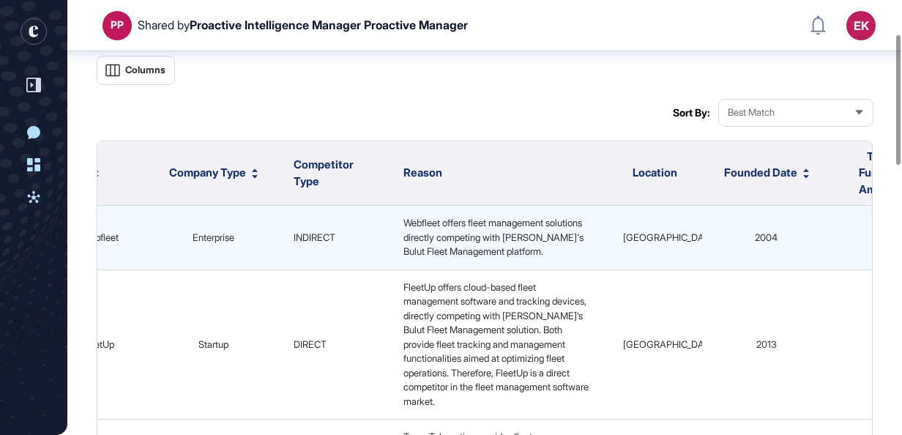
scroll to position [0, 75]
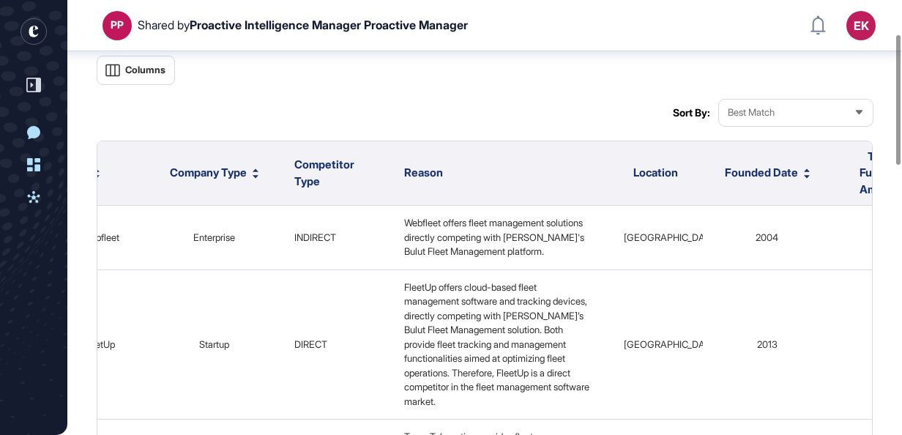
click at [812, 107] on div "Best Match" at bounding box center [796, 112] width 154 height 29
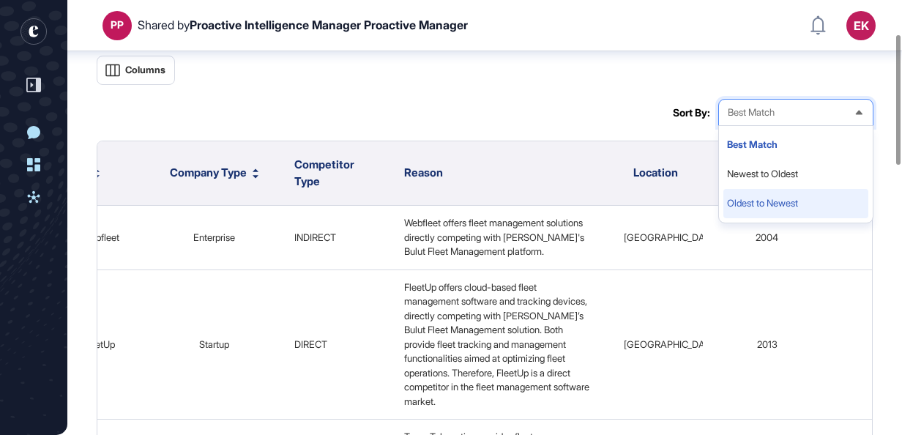
click at [760, 199] on li "Oldest to Newest" at bounding box center [795, 203] width 145 height 29
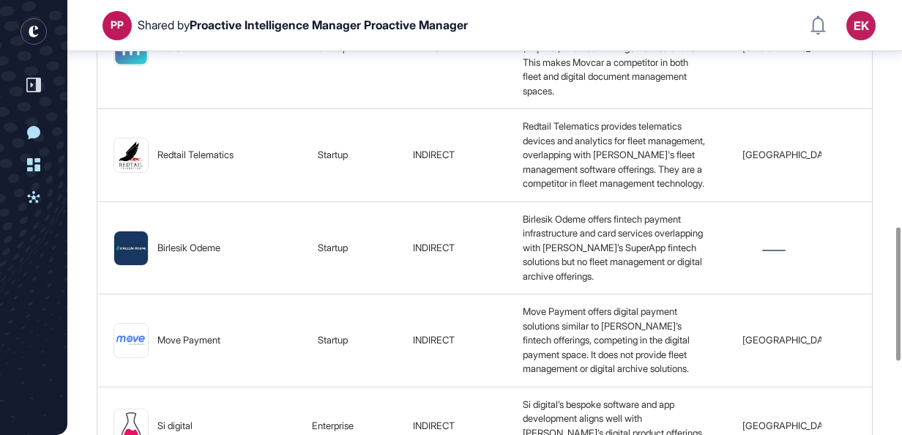
scroll to position [956, 0]
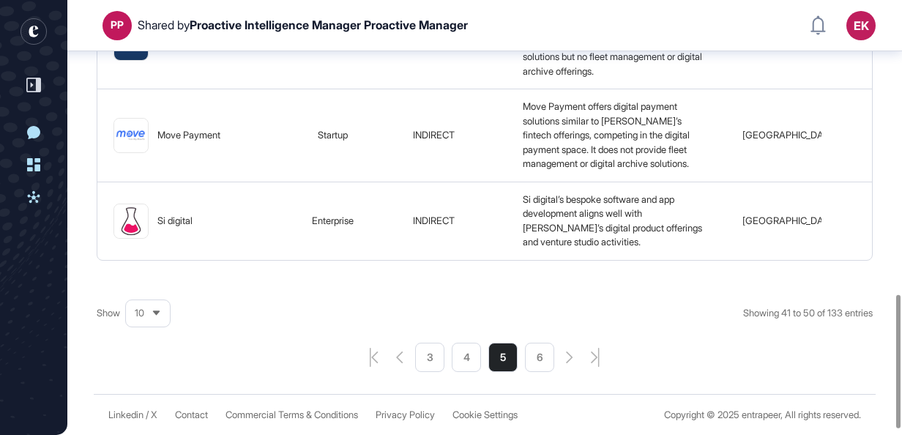
click at [541, 372] on li "6" at bounding box center [539, 357] width 29 height 29
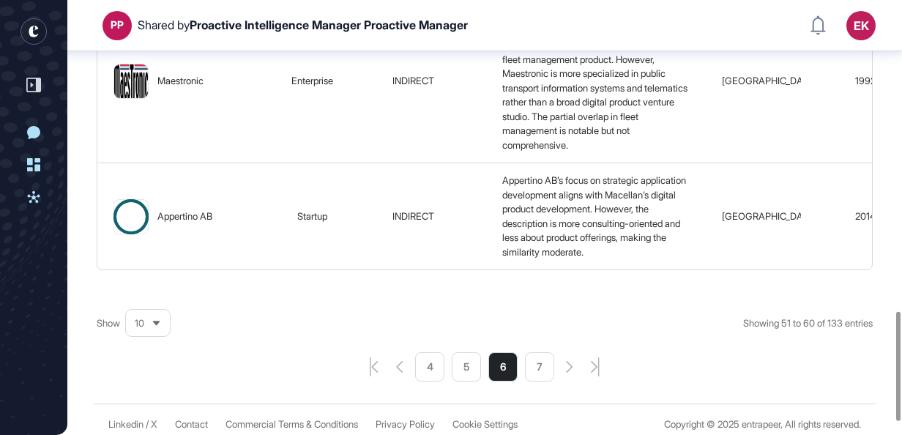
scroll to position [1237, 0]
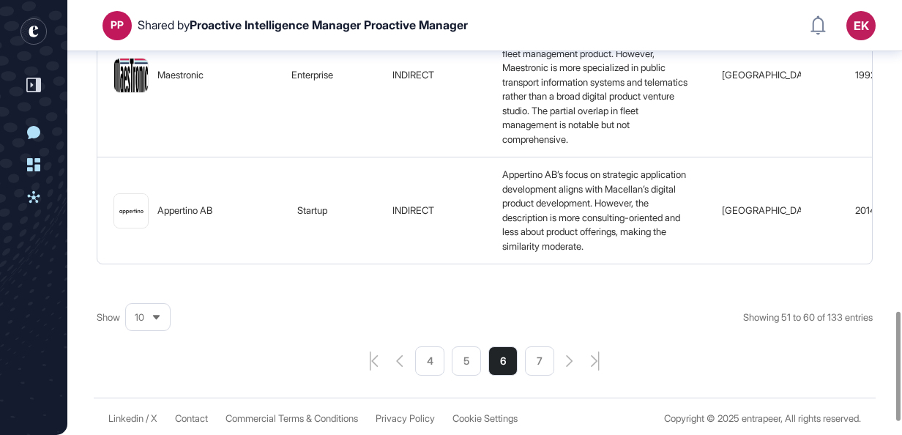
click at [543, 375] on li "7" at bounding box center [539, 360] width 29 height 29
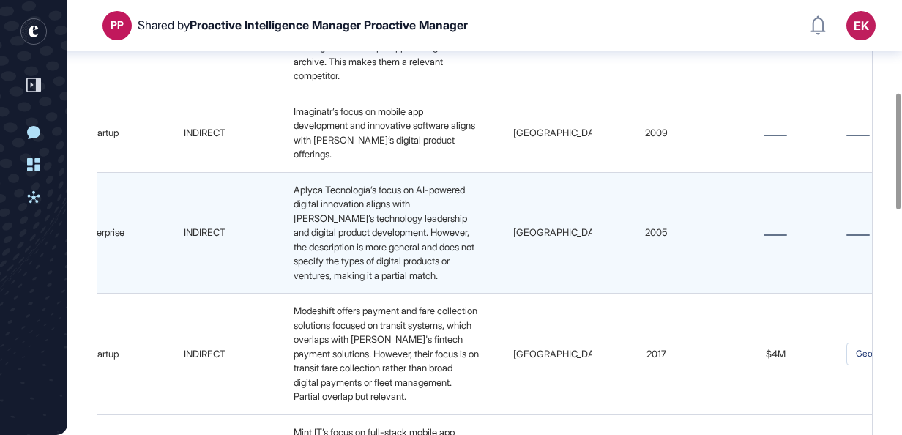
scroll to position [0, 0]
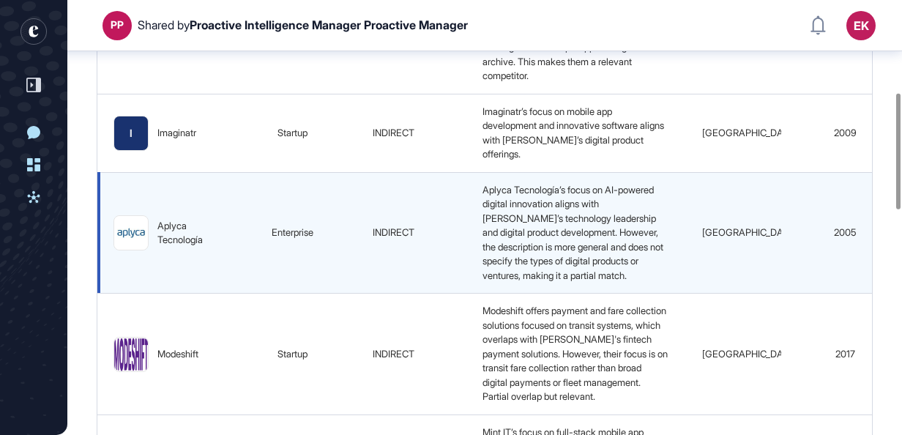
click at [141, 222] on img at bounding box center [131, 233] width 34 height 34
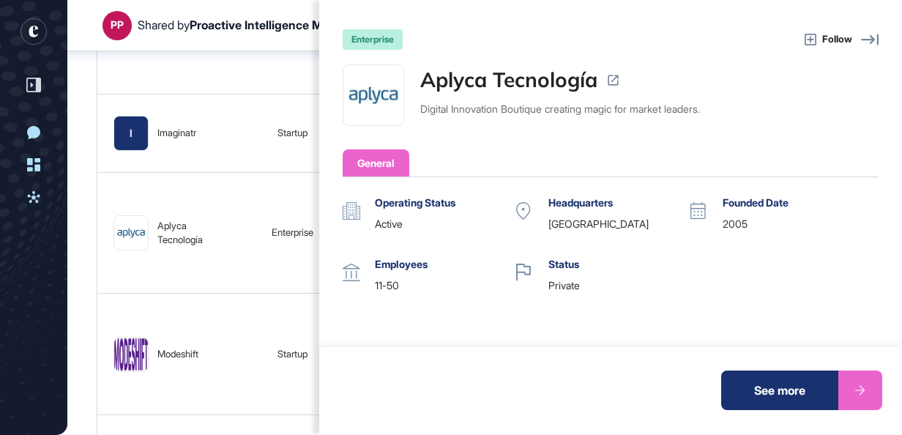
click at [253, 119] on div "enterprise Follow Aplyca Tecnología Digital Innovation Boutique creating magic …" at bounding box center [451, 217] width 902 height 435
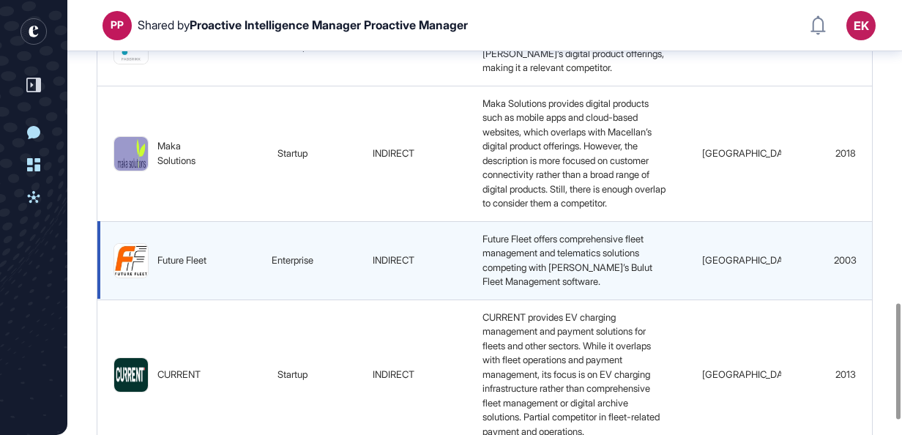
scroll to position [1186, 0]
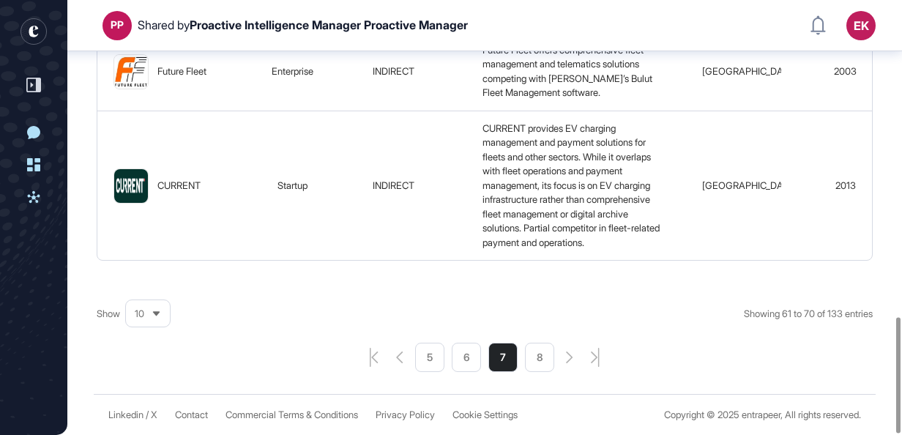
click at [531, 370] on li "8" at bounding box center [539, 357] width 29 height 29
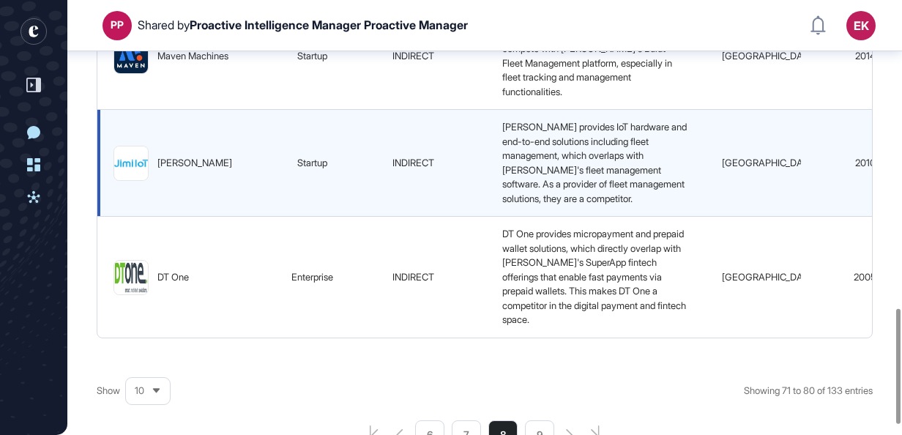
scroll to position [1174, 0]
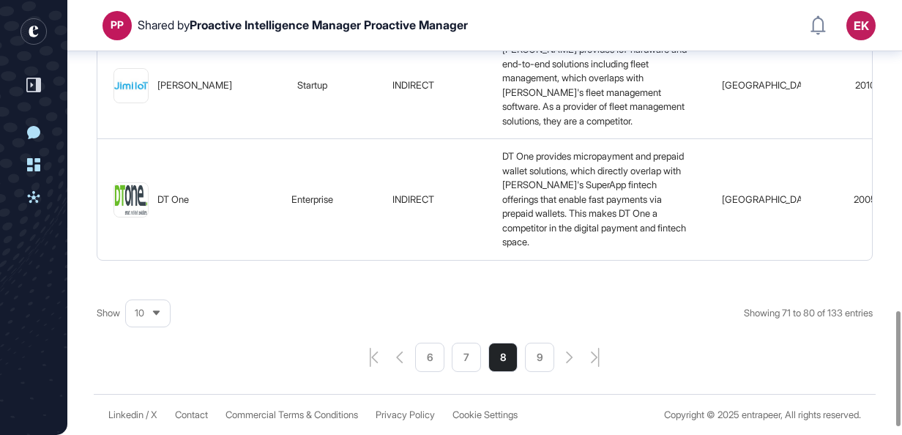
click at [545, 372] on li "9" at bounding box center [539, 357] width 29 height 29
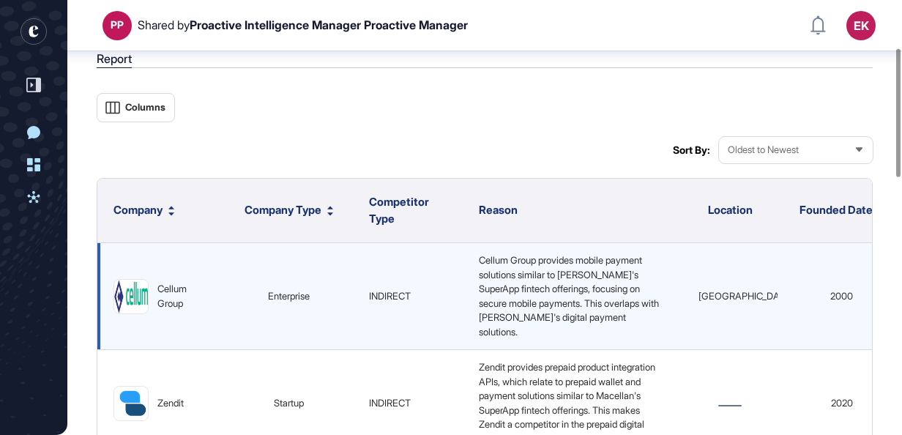
scroll to position [258, 0]
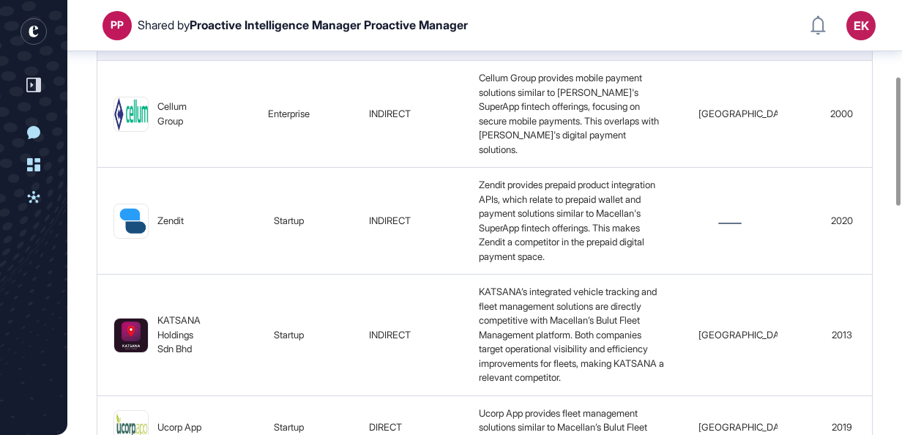
click at [26, 34] on rect "entrapeer-logo" at bounding box center [33, 31] width 26 height 26
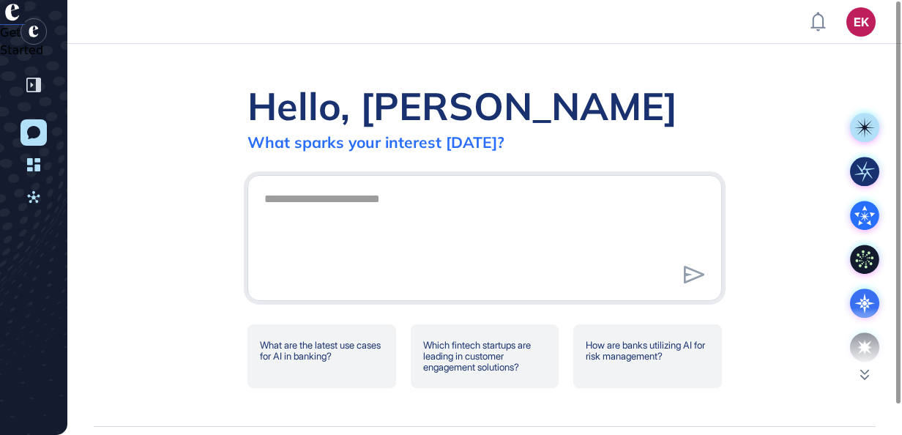
click at [31, 23] on rect "entrapeer-logo" at bounding box center [33, 31] width 26 height 26
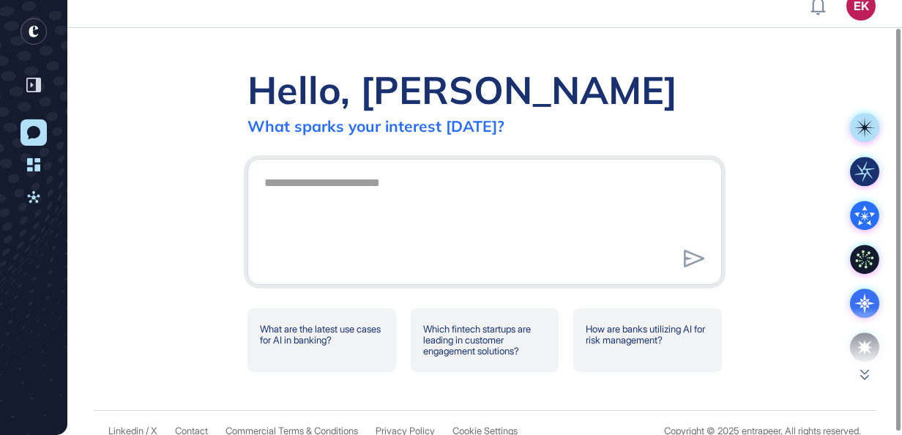
scroll to position [32, 0]
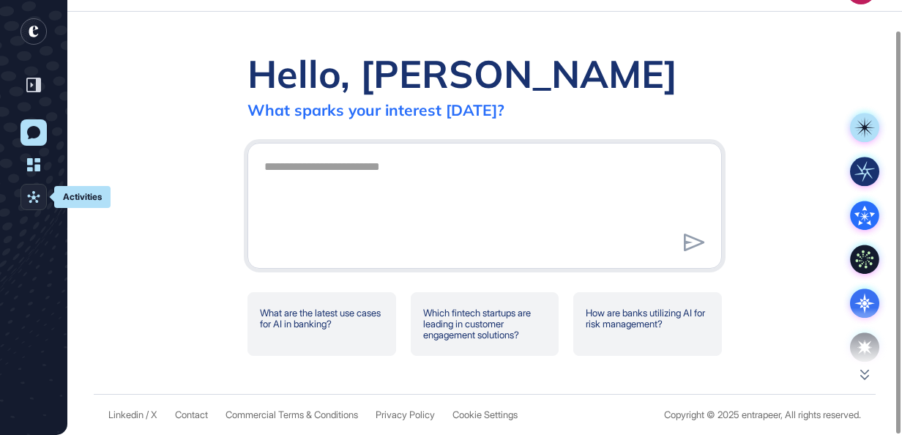
click at [32, 198] on icon at bounding box center [33, 197] width 12 height 12
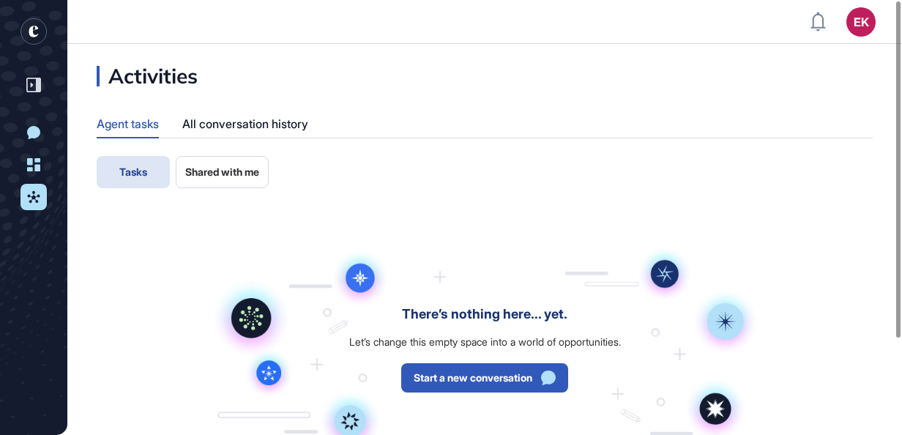
click at [252, 164] on button "Shared with me" at bounding box center [222, 172] width 93 height 32
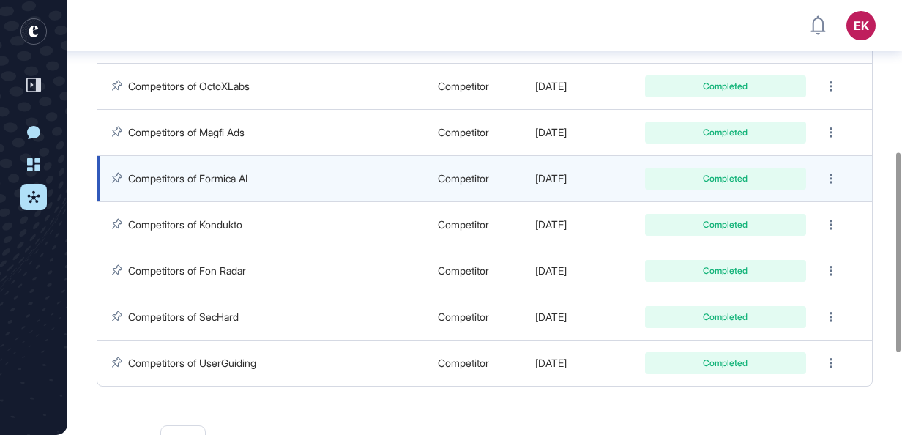
scroll to position [508, 0]
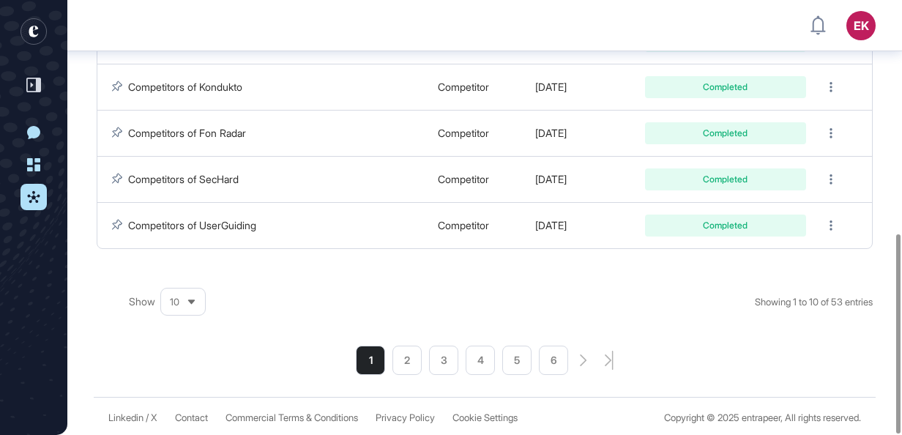
click at [565, 359] on li "6" at bounding box center [553, 359] width 29 height 29
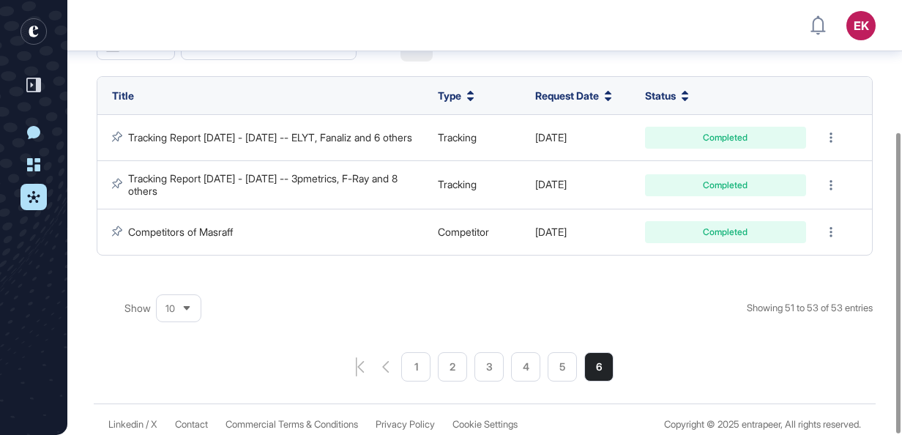
scroll to position [190, 0]
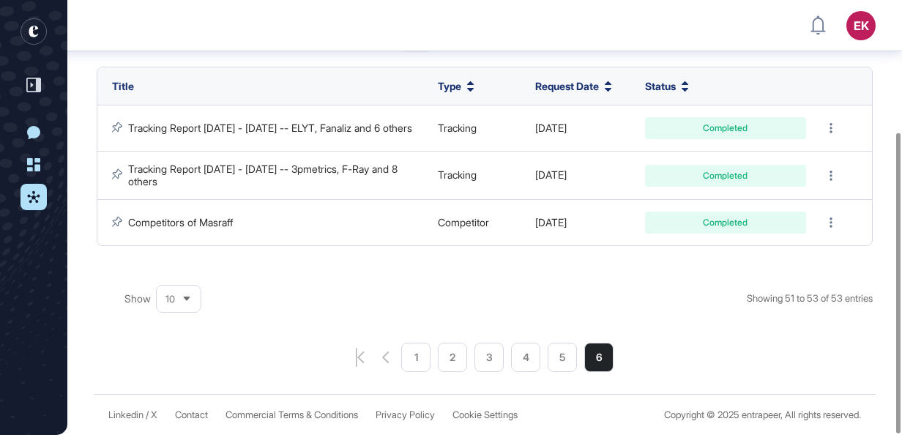
click at [556, 363] on li "5" at bounding box center [562, 357] width 29 height 29
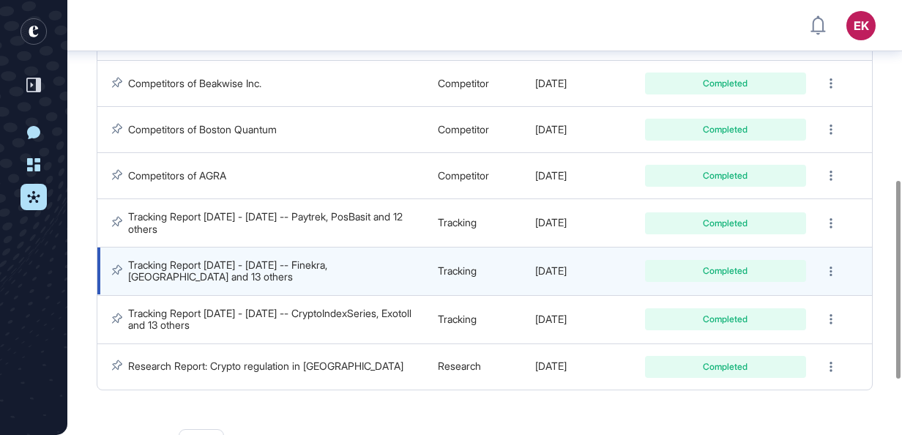
scroll to position [514, 0]
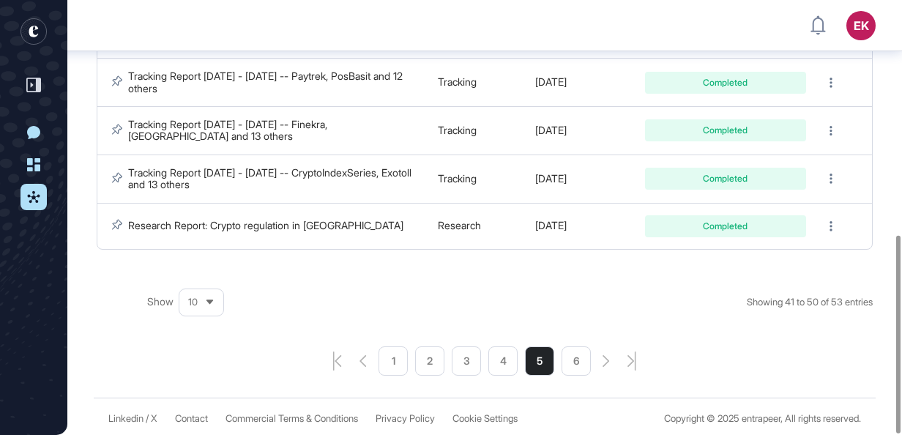
click at [490, 354] on li "4" at bounding box center [502, 360] width 29 height 29
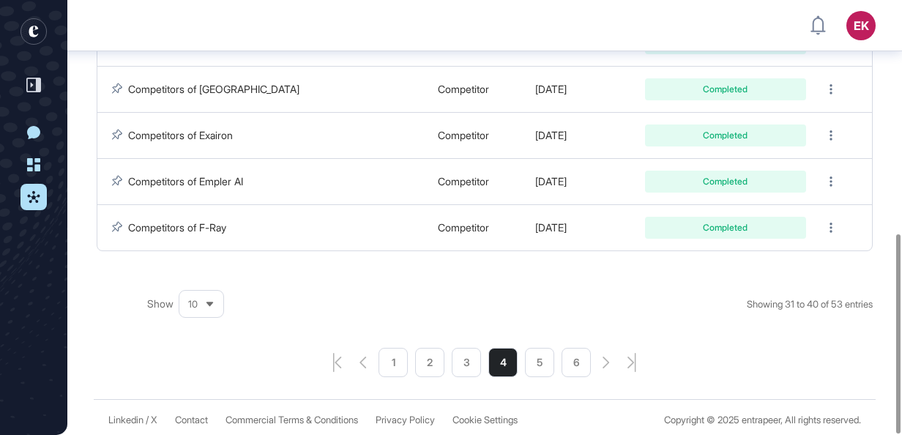
scroll to position [508, 0]
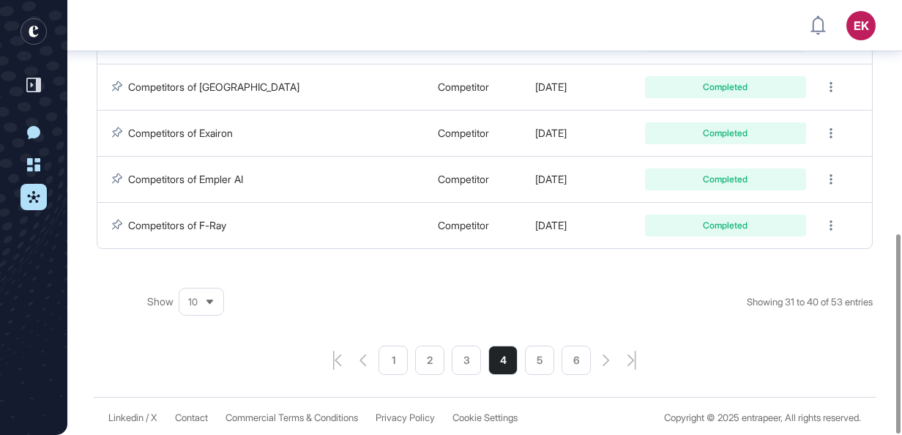
click at [456, 359] on li "3" at bounding box center [466, 359] width 29 height 29
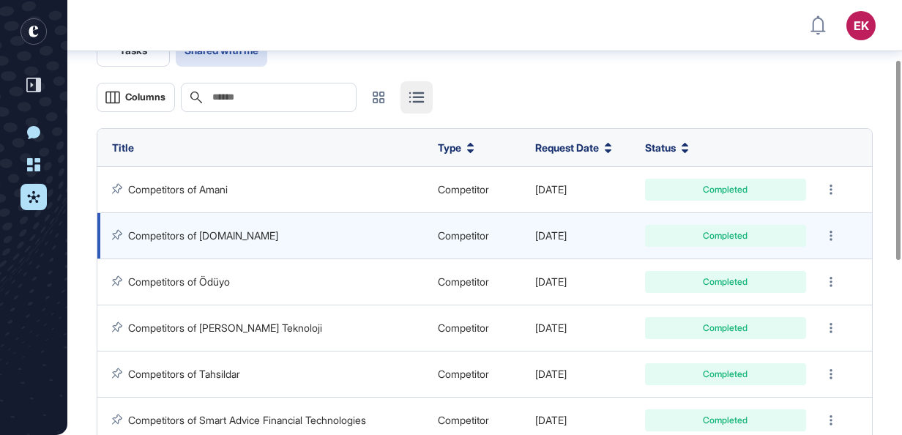
scroll to position [129, 0]
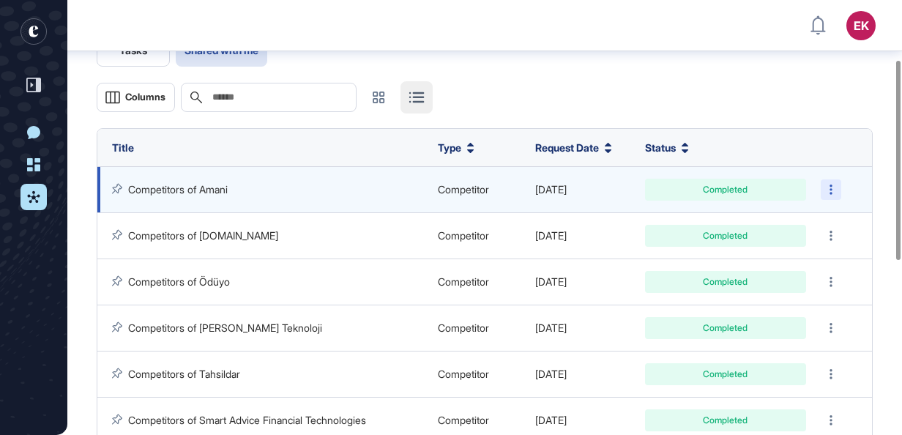
click at [837, 184] on div at bounding box center [831, 189] width 20 height 20
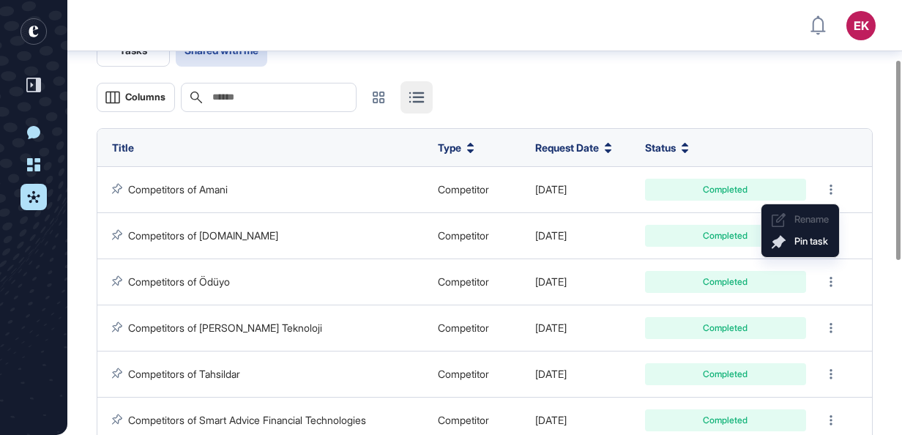
click at [763, 111] on div "Columns Search" at bounding box center [485, 97] width 776 height 32
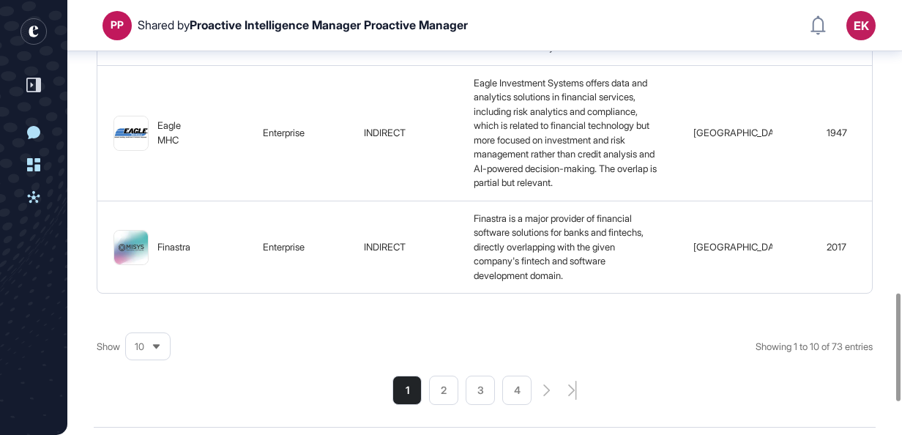
scroll to position [1252, 0]
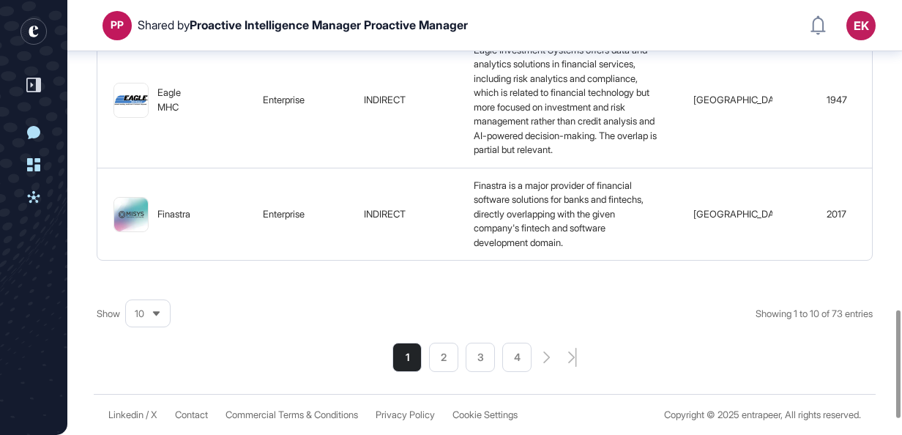
click at [511, 372] on li "4" at bounding box center [516, 357] width 29 height 29
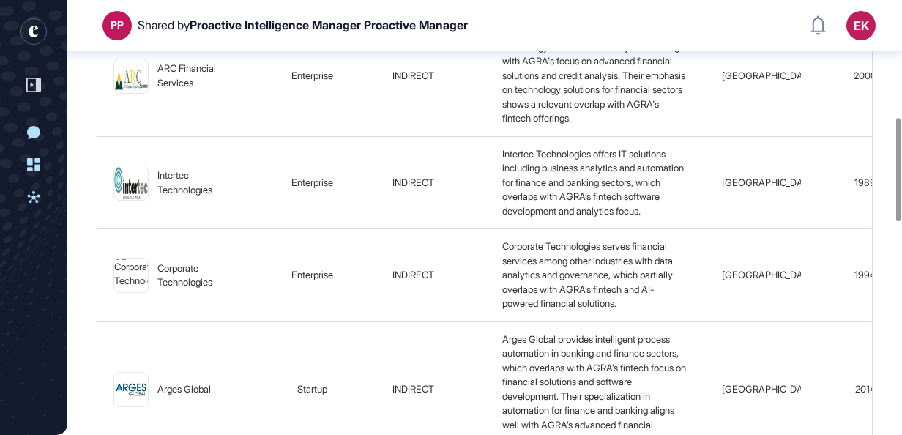
scroll to position [493, 0]
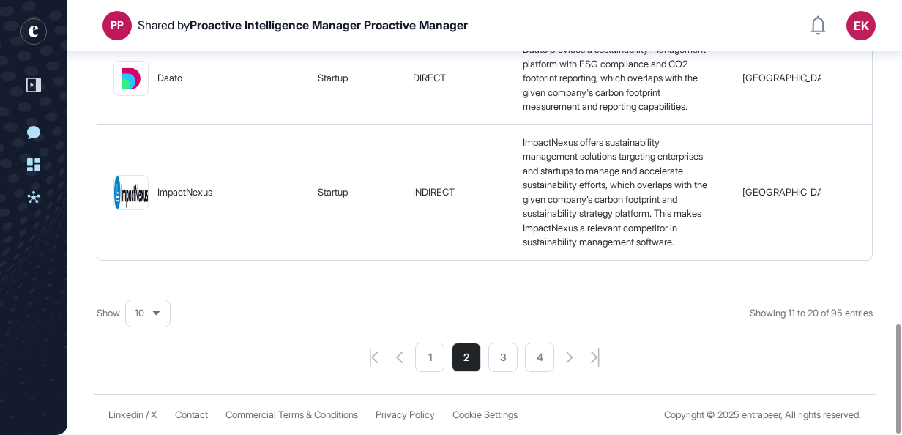
scroll to position [1287, 0]
click at [509, 356] on li "3" at bounding box center [502, 357] width 29 height 29
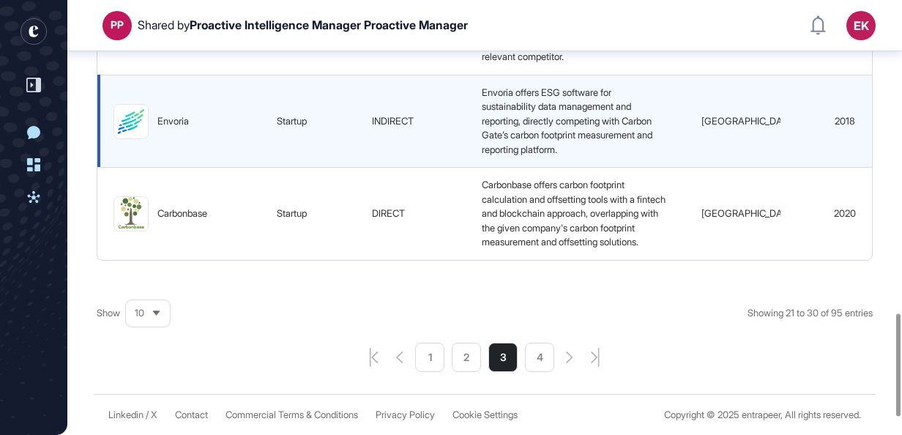
scroll to position [1402, 0]
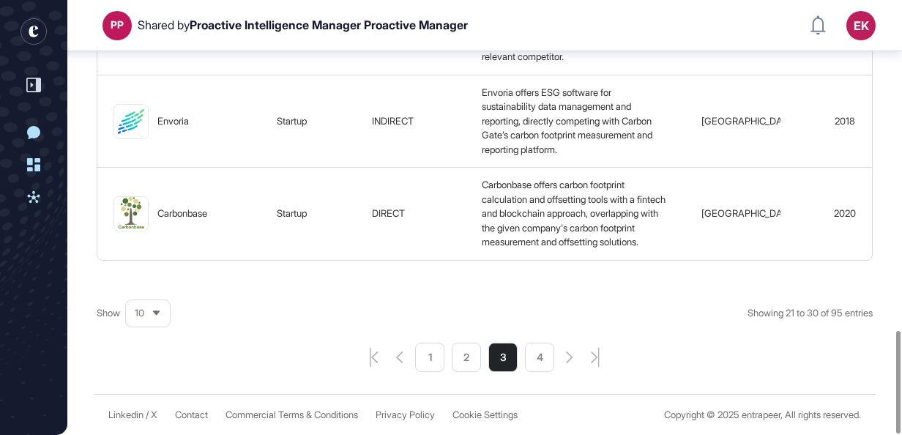
click at [541, 359] on li "4" at bounding box center [539, 357] width 29 height 29
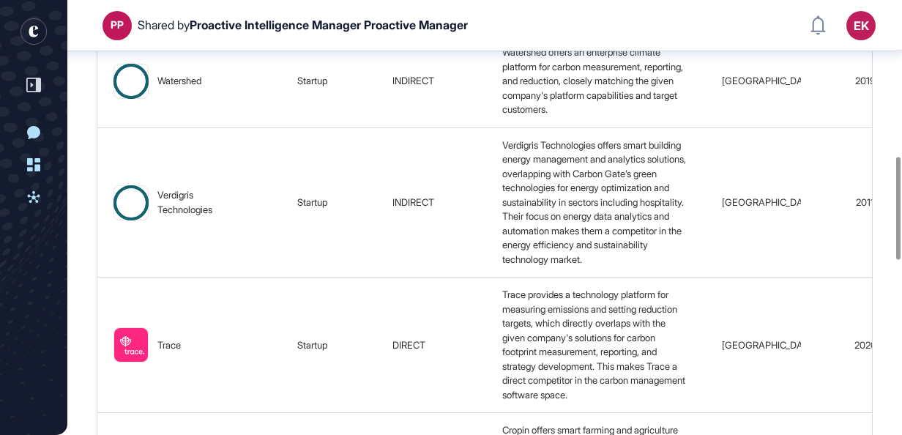
scroll to position [662, 0]
